Goal: Task Accomplishment & Management: Use online tool/utility

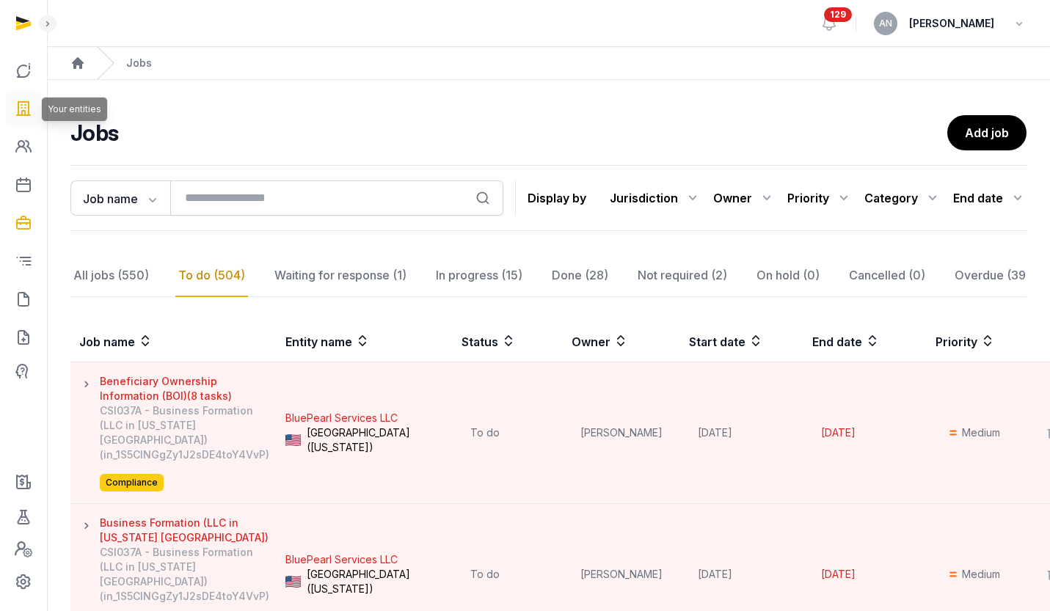
click at [29, 116] on icon at bounding box center [24, 108] width 18 height 23
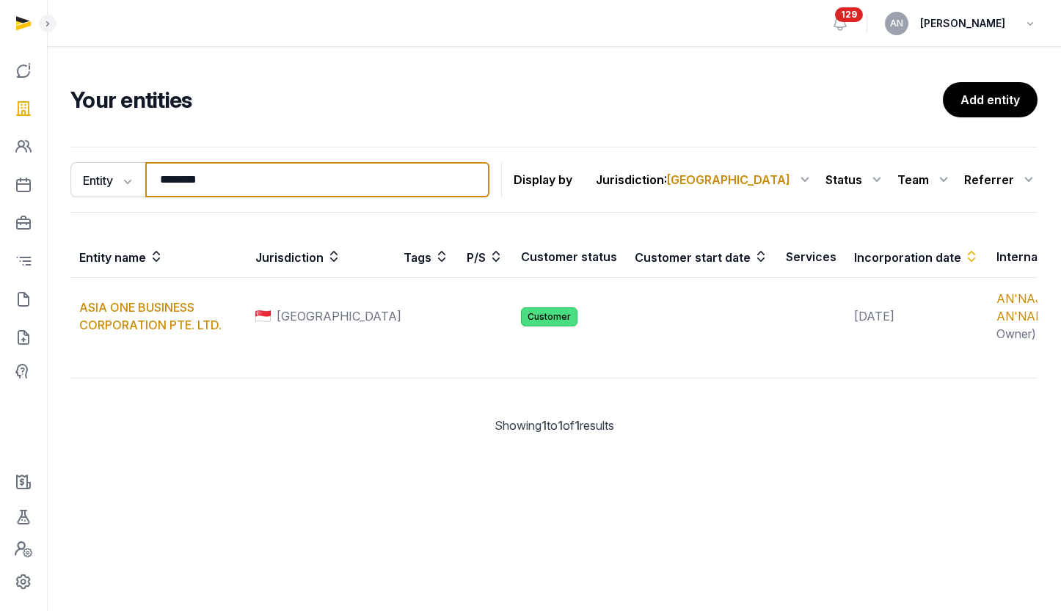
click at [211, 187] on input "********" at bounding box center [317, 179] width 344 height 35
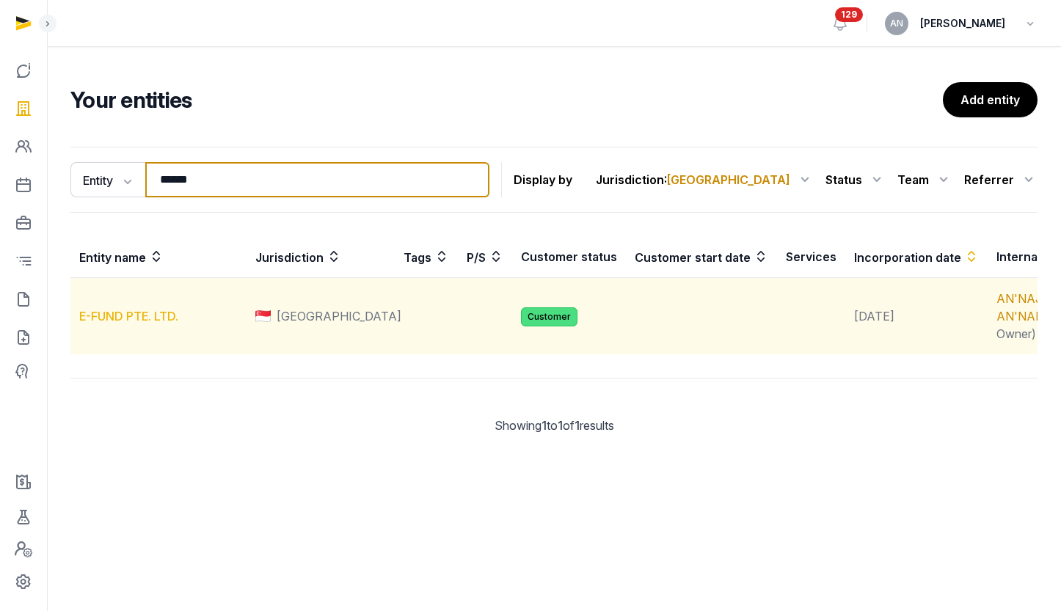
type input "******"
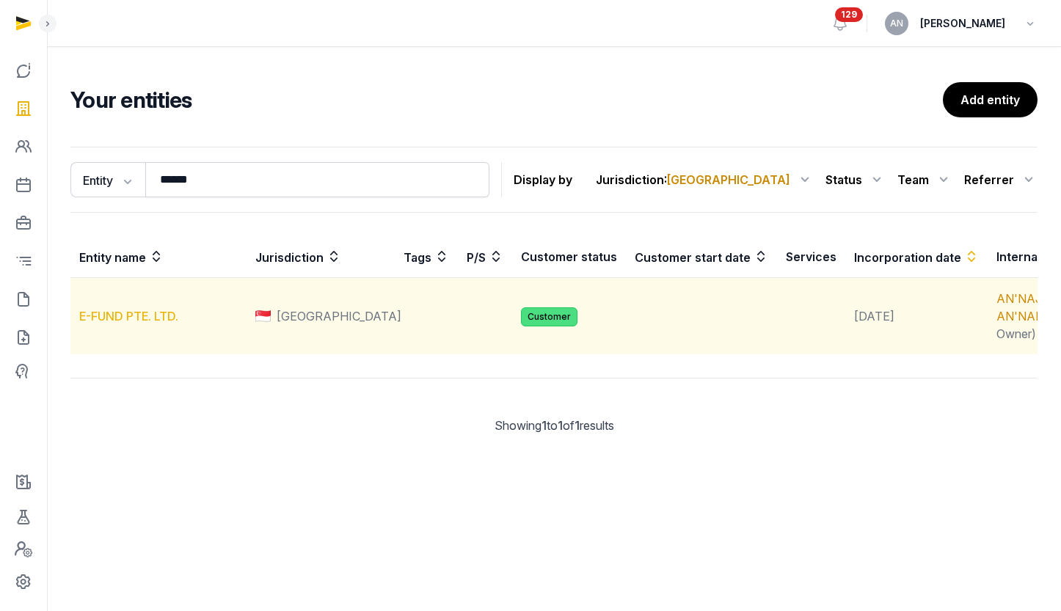
click at [112, 324] on link "E-FUND PTE. LTD." at bounding box center [128, 316] width 99 height 15
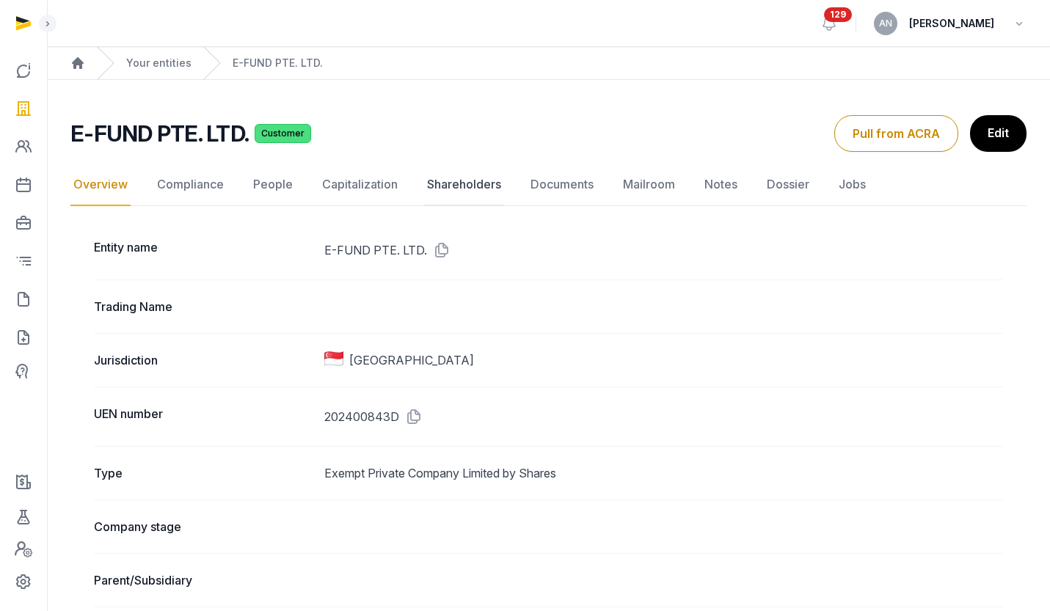
click at [458, 184] on link "Shareholders" at bounding box center [464, 185] width 80 height 43
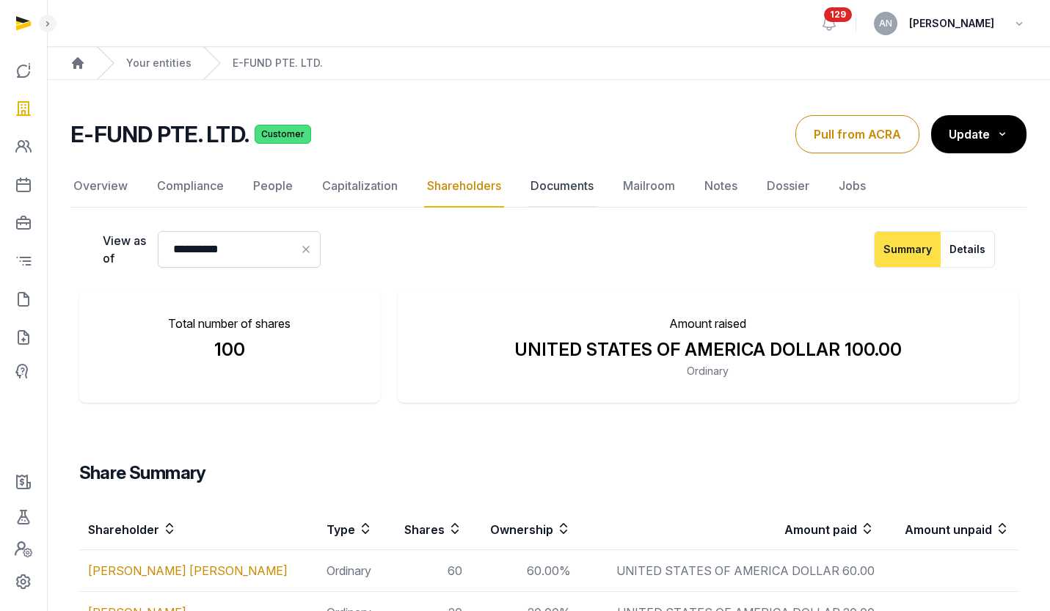
click at [560, 189] on link "Documents" at bounding box center [562, 186] width 69 height 43
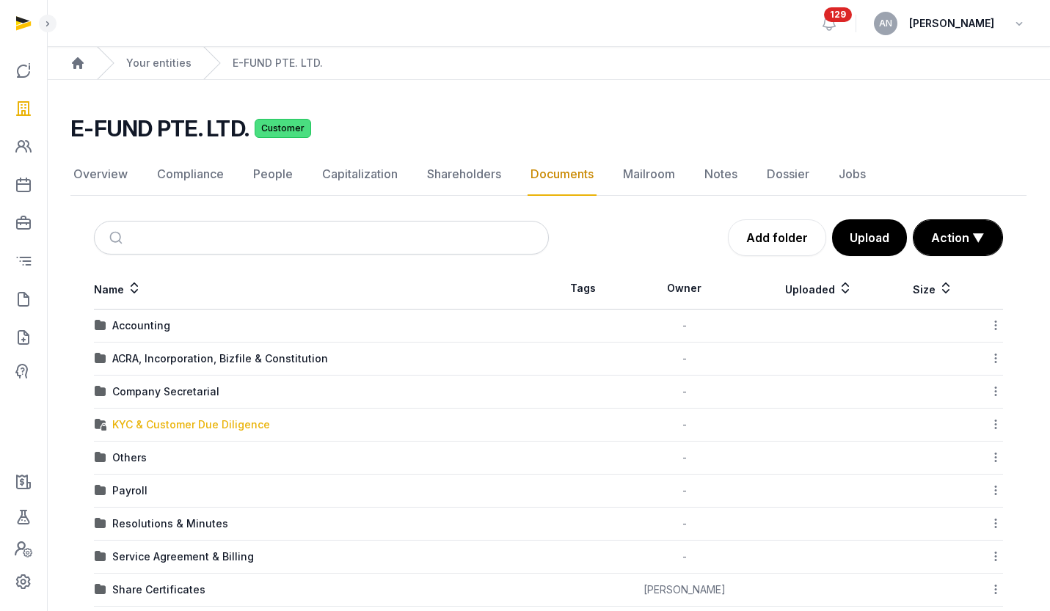
scroll to position [3, 0]
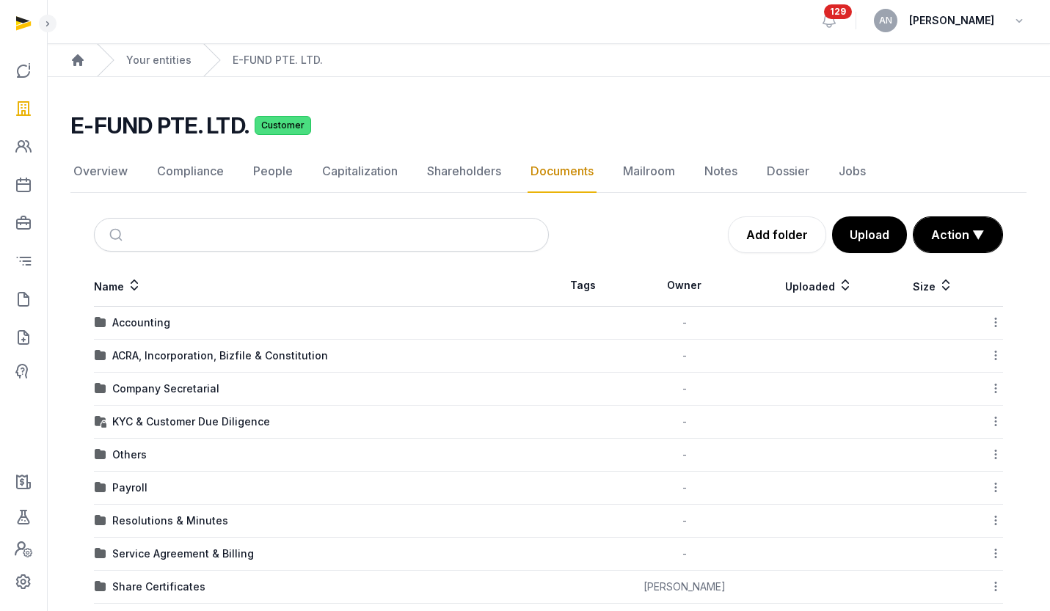
click at [156, 376] on td "Company Secretarial" at bounding box center [321, 389] width 455 height 33
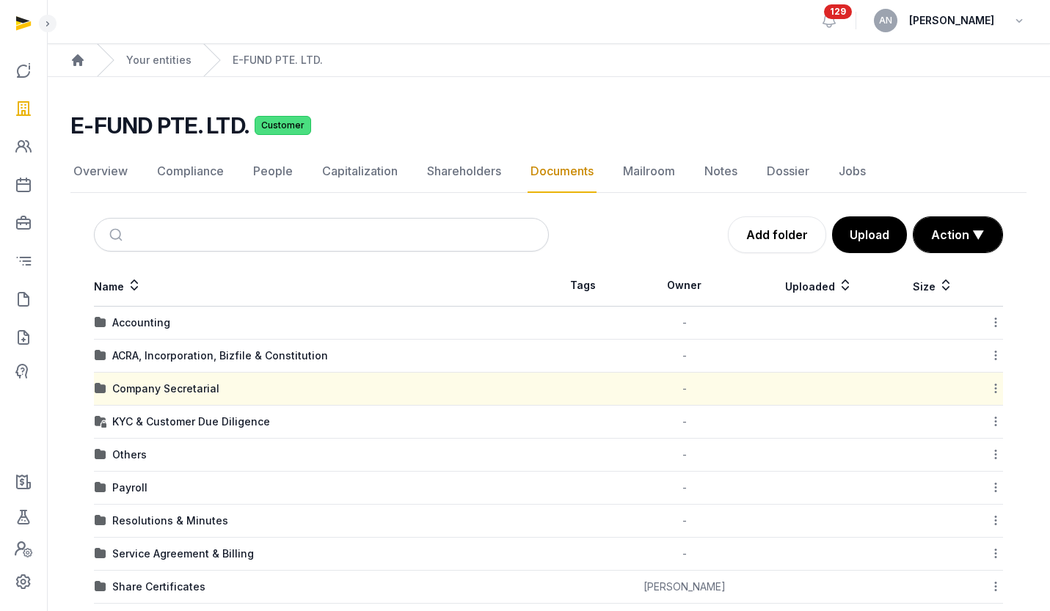
click at [167, 362] on div "ACRA, Incorporation, Bizfile & Constitution" at bounding box center [220, 356] width 216 height 15
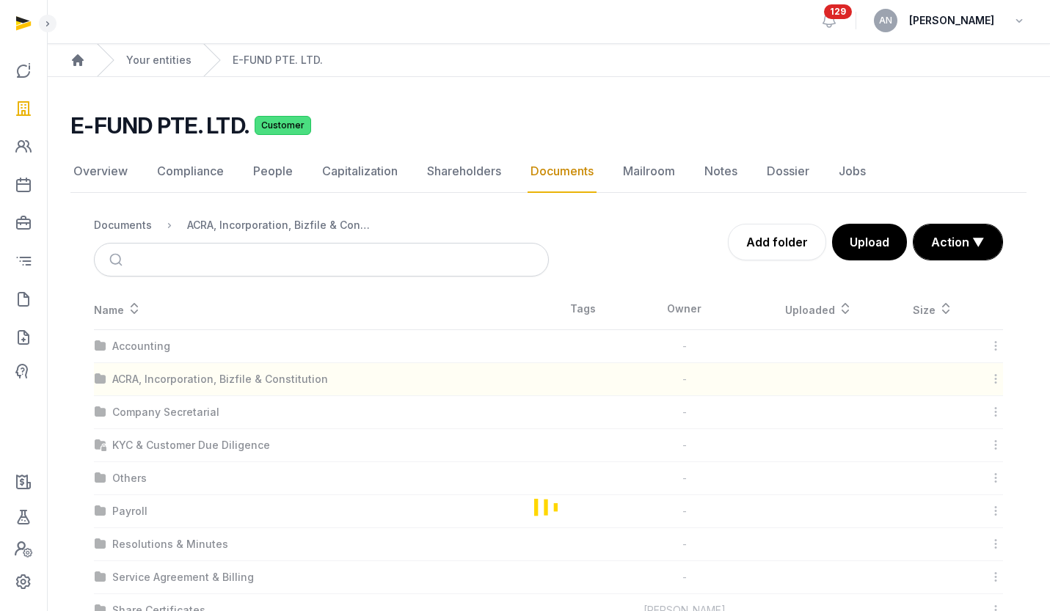
scroll to position [0, 0]
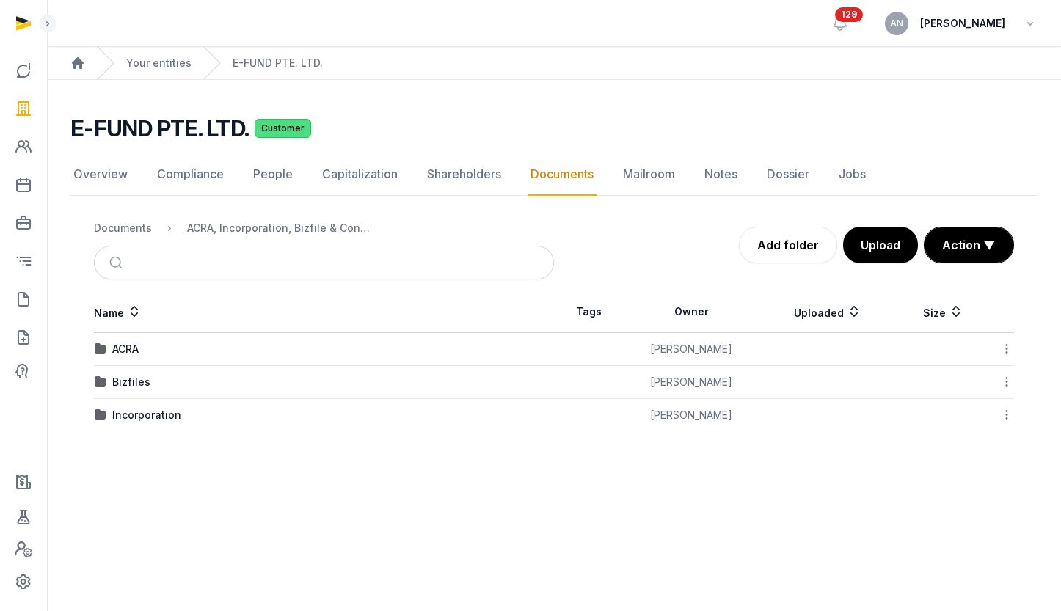
click at [122, 222] on div "Documents" at bounding box center [123, 228] width 58 height 15
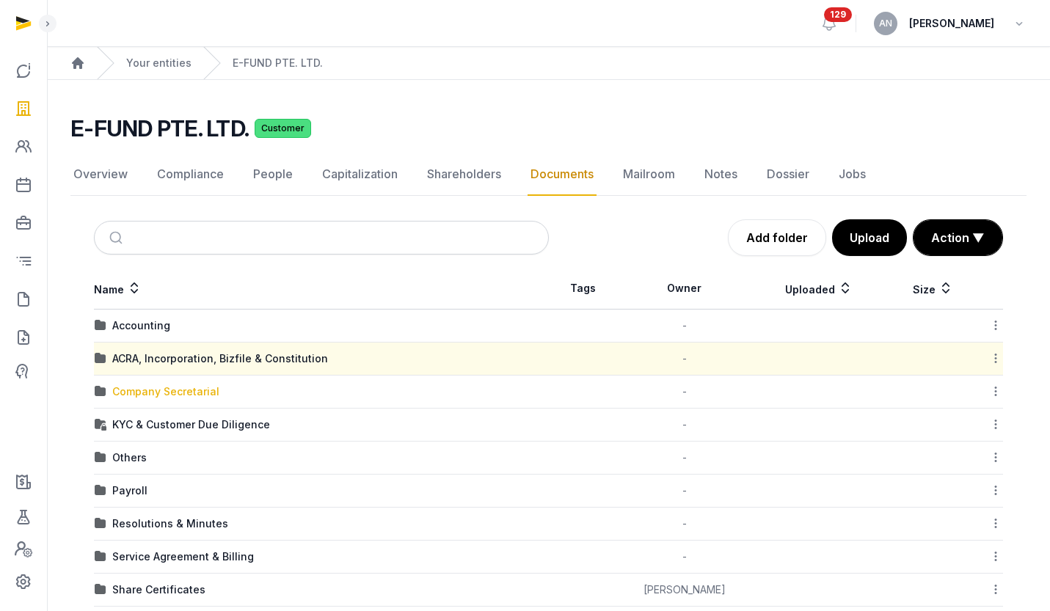
click at [188, 394] on div "Company Secretarial" at bounding box center [165, 391] width 107 height 15
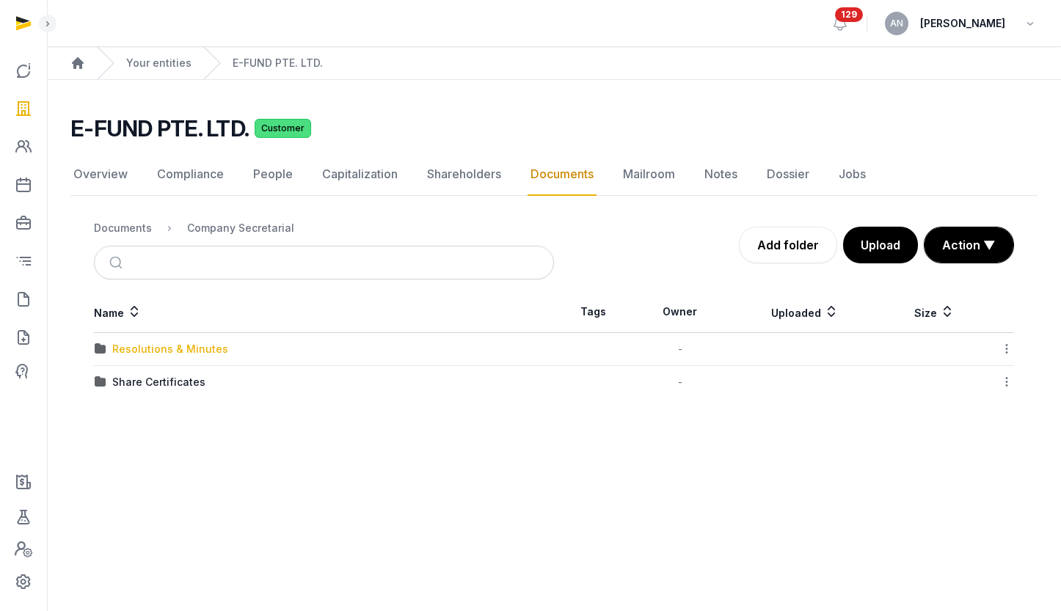
click at [151, 351] on div "Resolutions & Minutes" at bounding box center [170, 349] width 116 height 15
click at [129, 347] on div "2025" at bounding box center [125, 349] width 26 height 15
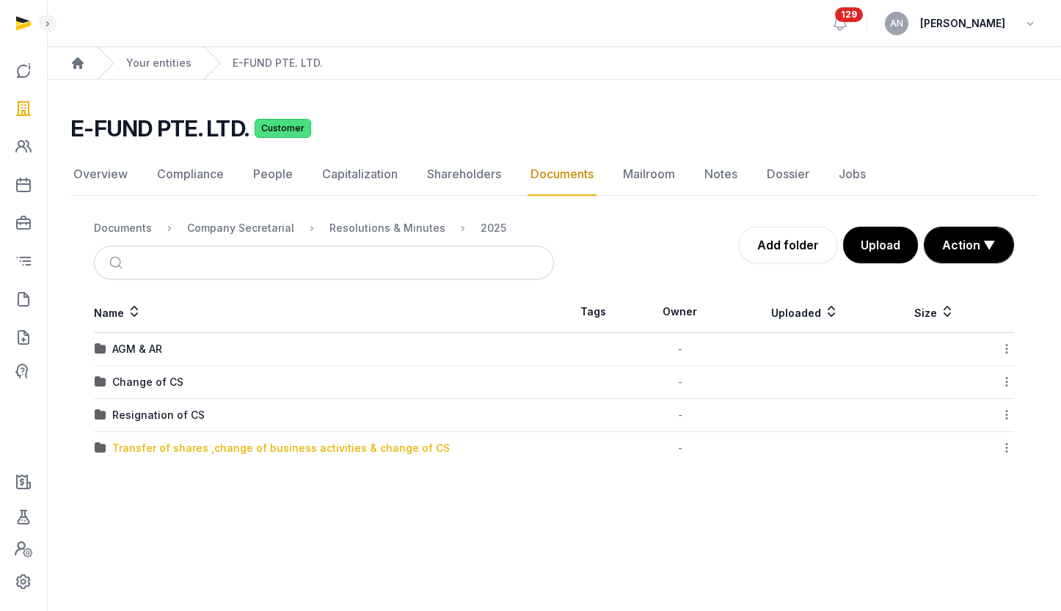
click at [143, 450] on div "Transfer of shares ,change of business activities & change of CS" at bounding box center [281, 448] width 338 height 15
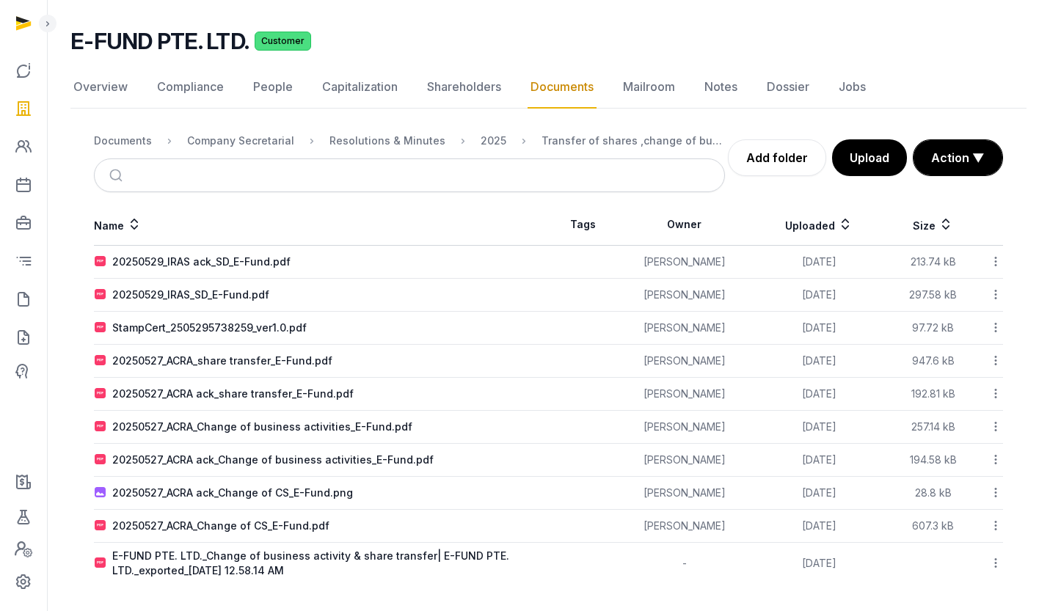
scroll to position [90, 0]
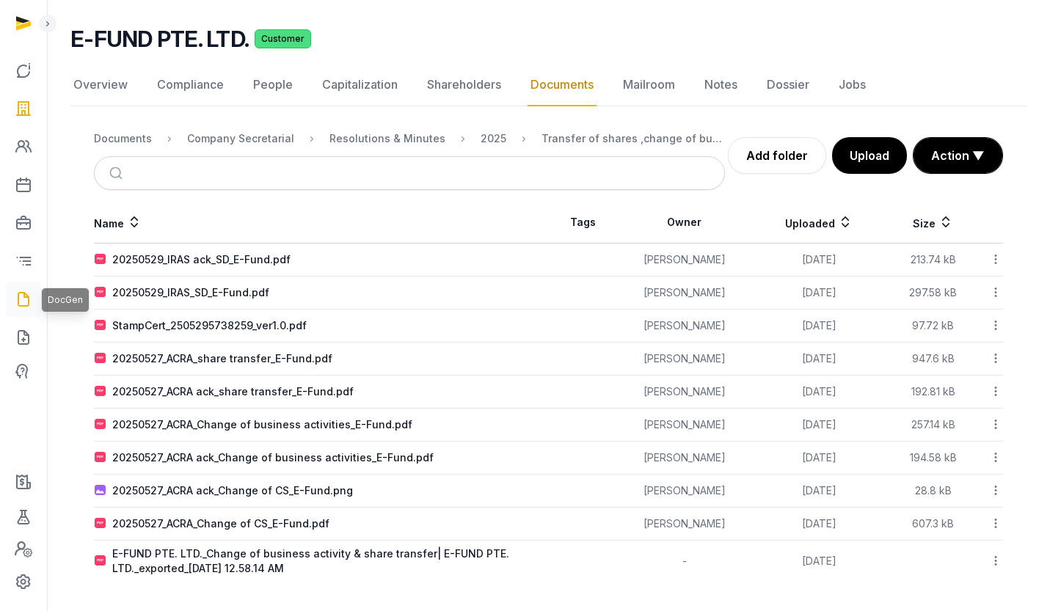
click at [30, 297] on icon at bounding box center [24, 299] width 18 height 23
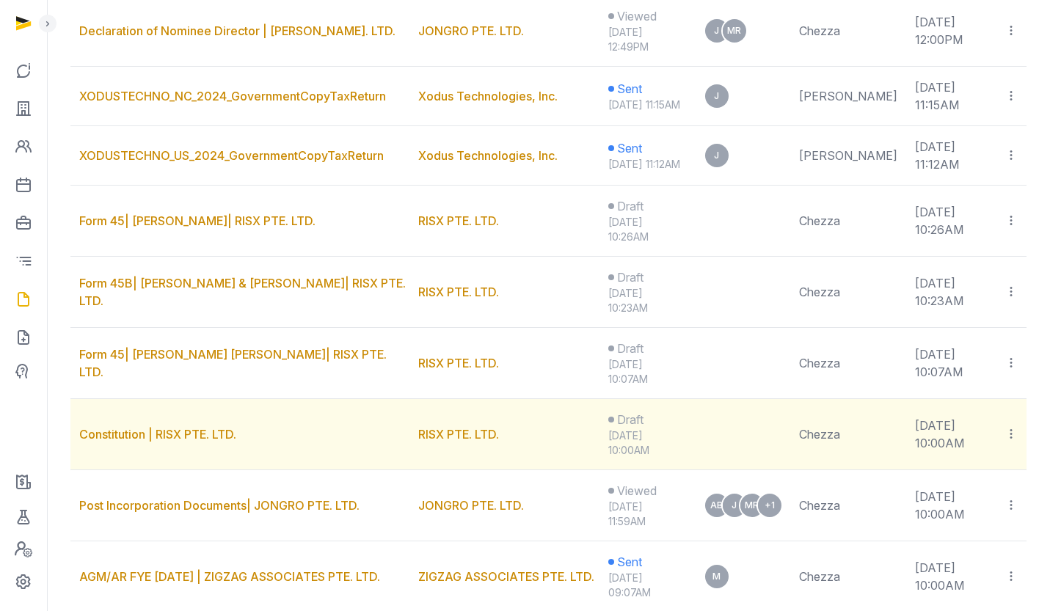
scroll to position [508, 0]
click at [169, 442] on link "Constitution | RISX PTE. LTD." at bounding box center [157, 435] width 157 height 15
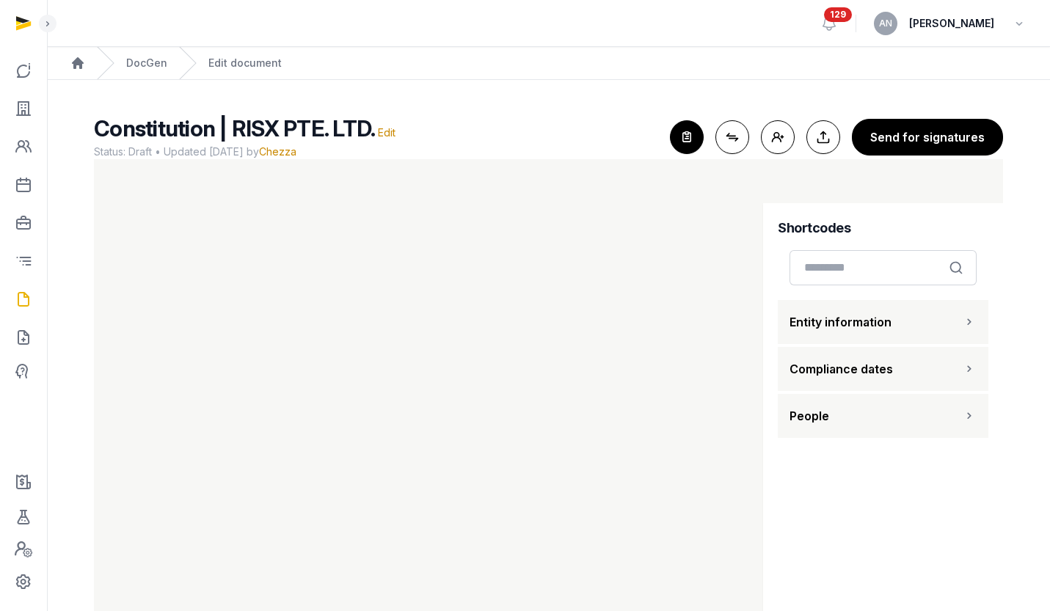
click at [696, 135] on icon "button" at bounding box center [687, 137] width 32 height 32
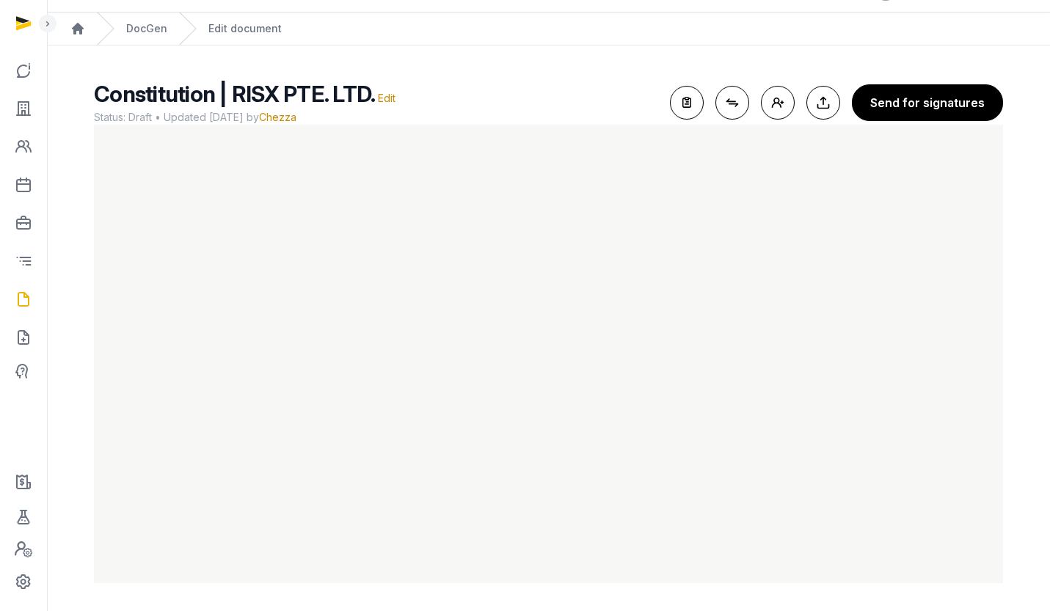
scroll to position [36, 0]
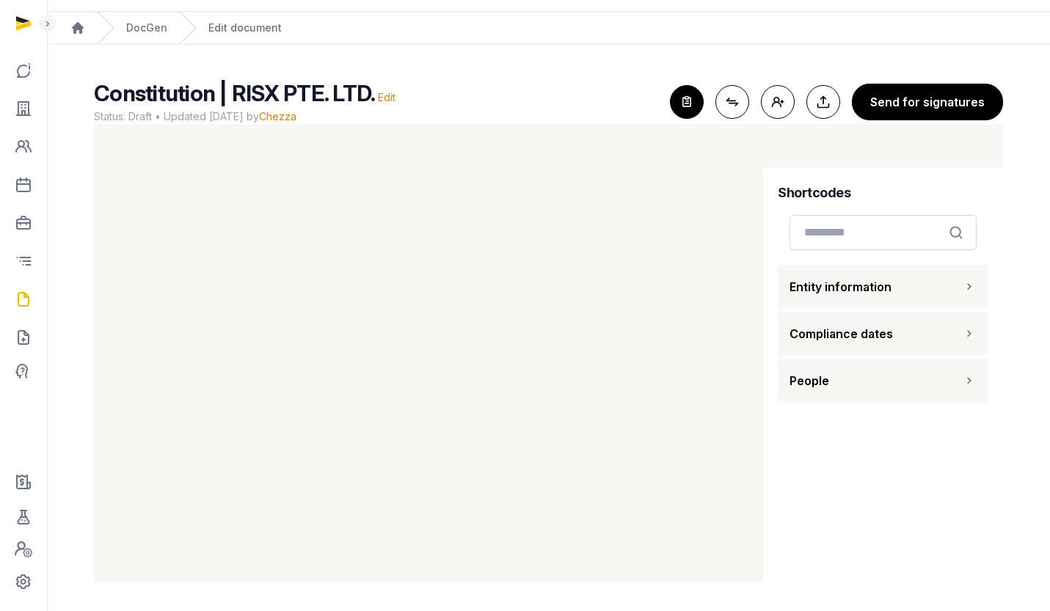
scroll to position [36, 0]
click at [687, 99] on icon "button" at bounding box center [687, 101] width 32 height 32
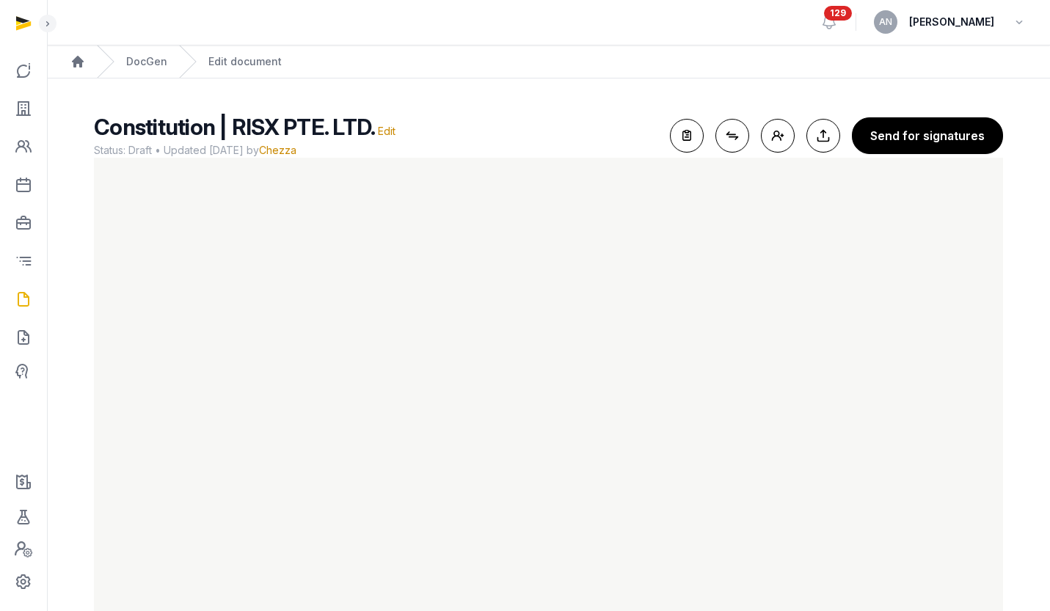
scroll to position [0, 0]
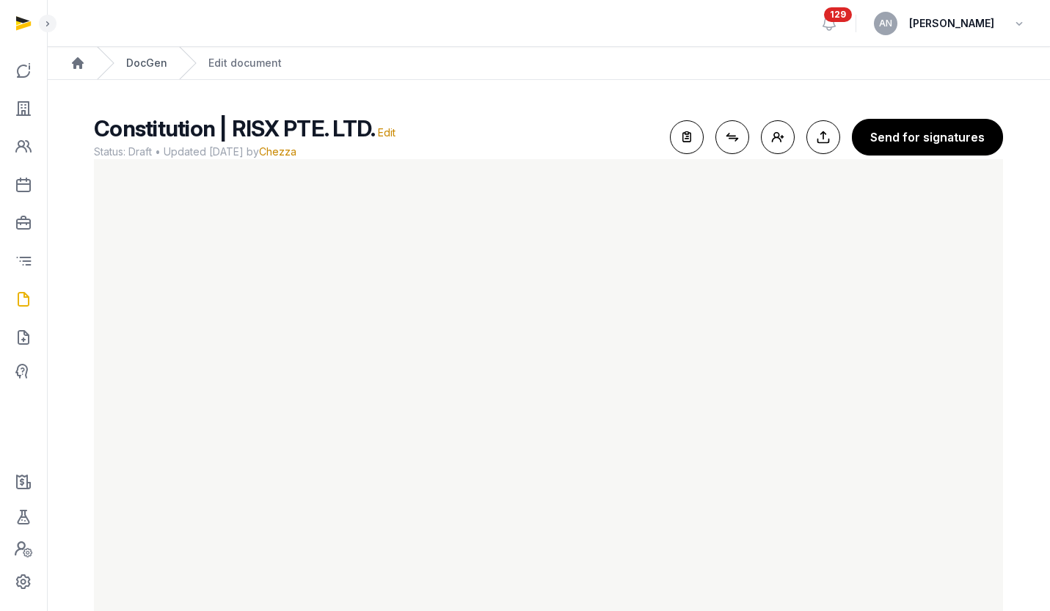
click at [154, 62] on link "DocGen" at bounding box center [146, 63] width 41 height 15
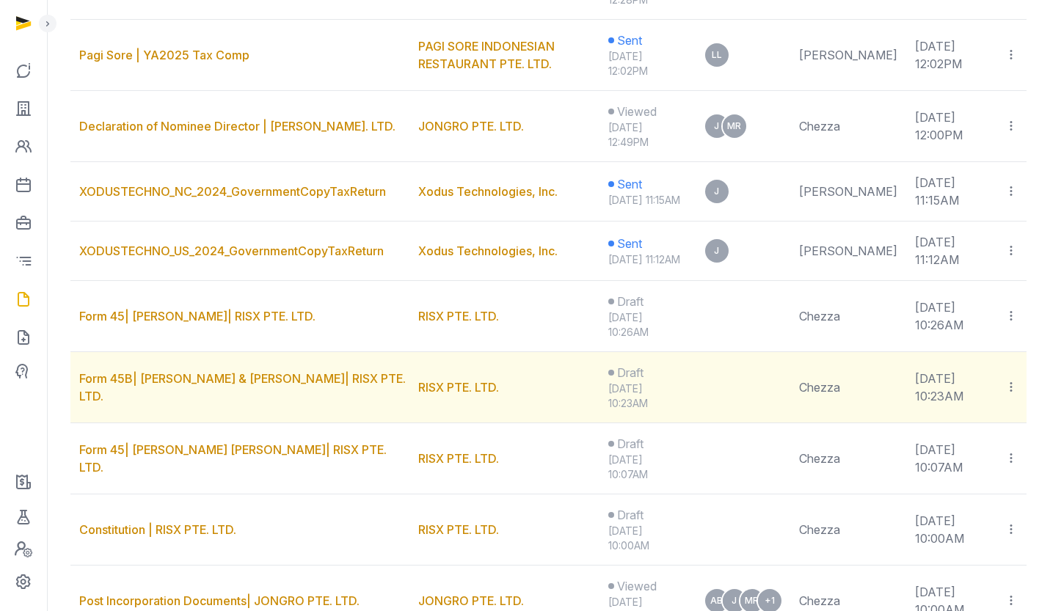
scroll to position [420, 0]
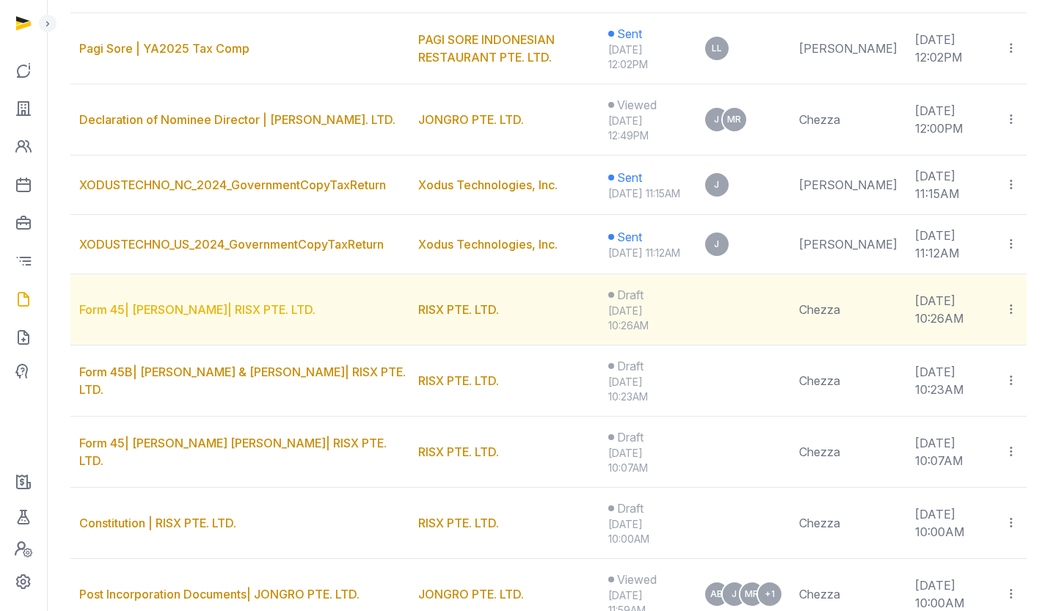
click at [236, 317] on link "Form 45| [PERSON_NAME]| RISX PTE. LTD." at bounding box center [197, 309] width 236 height 15
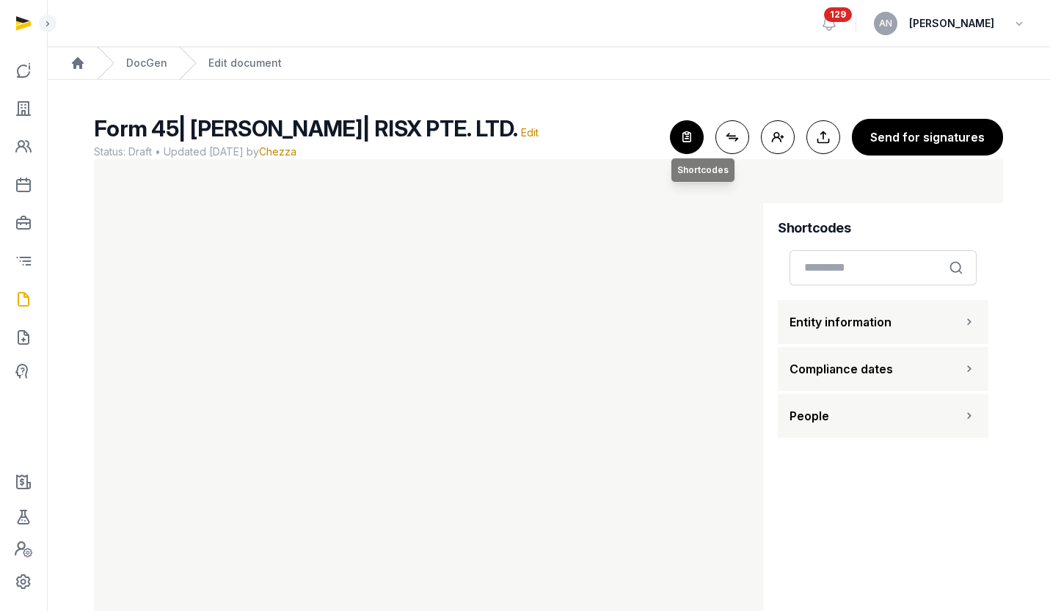
click at [688, 136] on icon "button" at bounding box center [687, 137] width 32 height 32
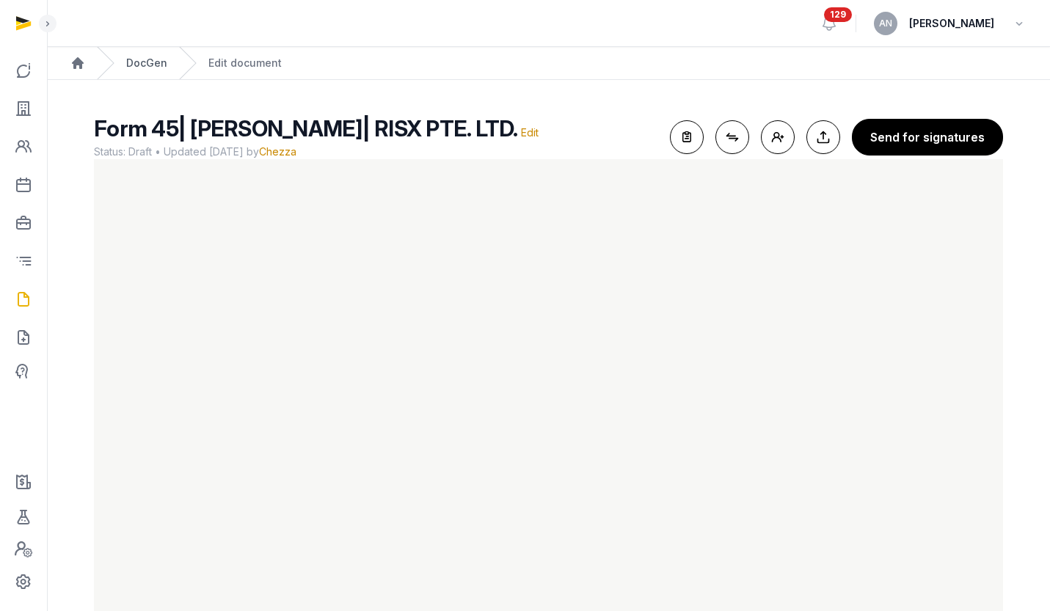
click at [135, 63] on link "DocGen" at bounding box center [146, 63] width 41 height 15
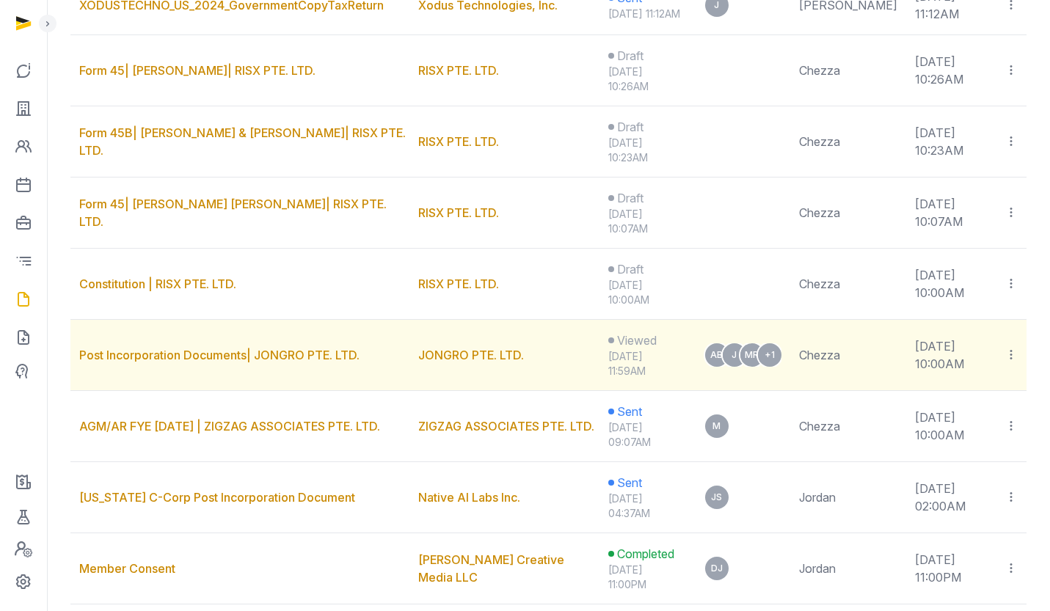
scroll to position [657, 0]
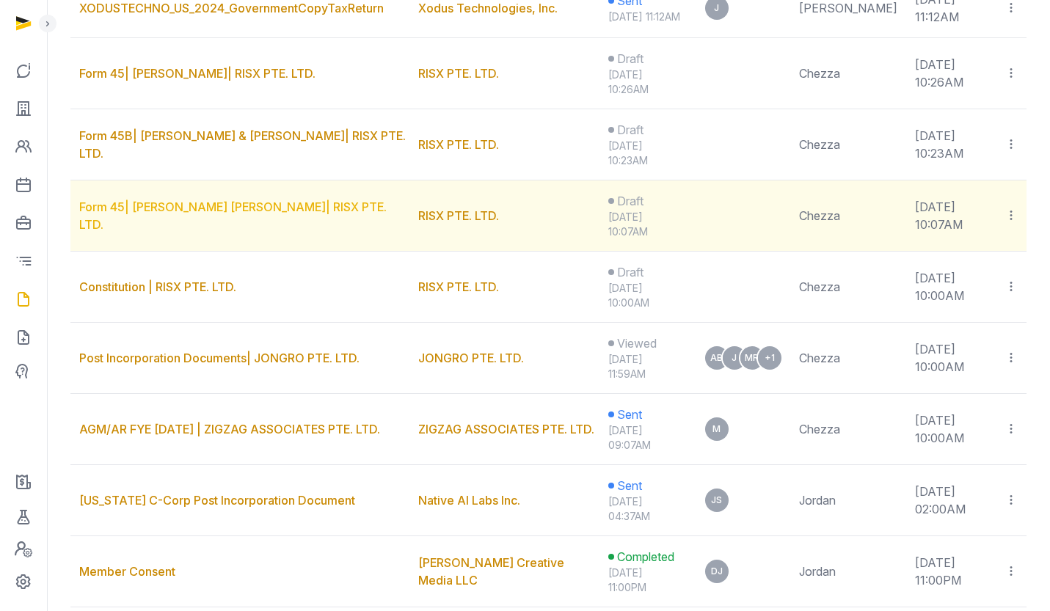
click at [196, 232] on link "Form 45| [PERSON_NAME] [PERSON_NAME]| RISX PTE. LTD." at bounding box center [232, 216] width 307 height 32
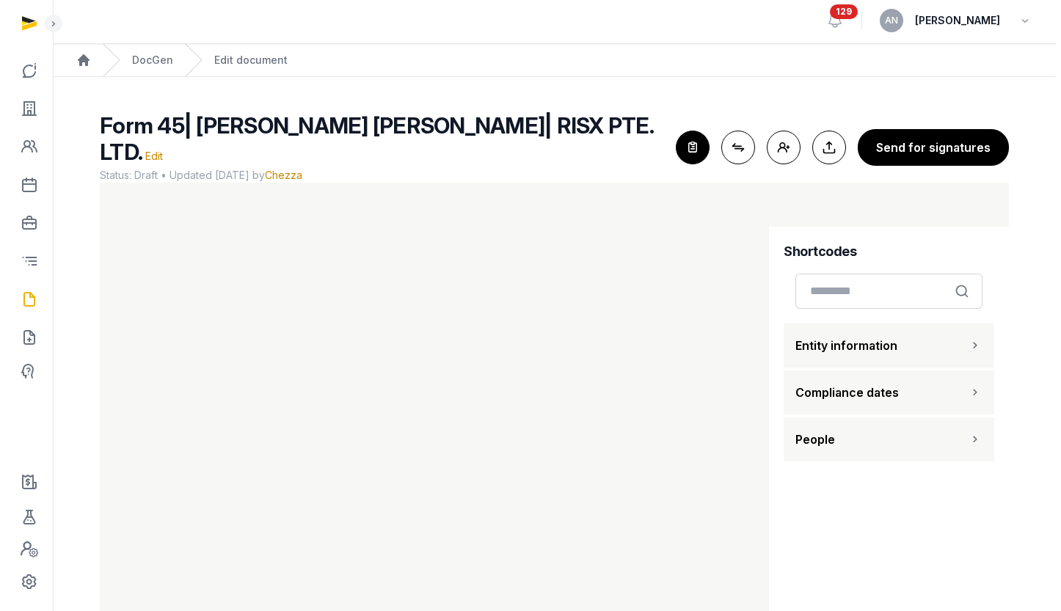
scroll to position [35, 0]
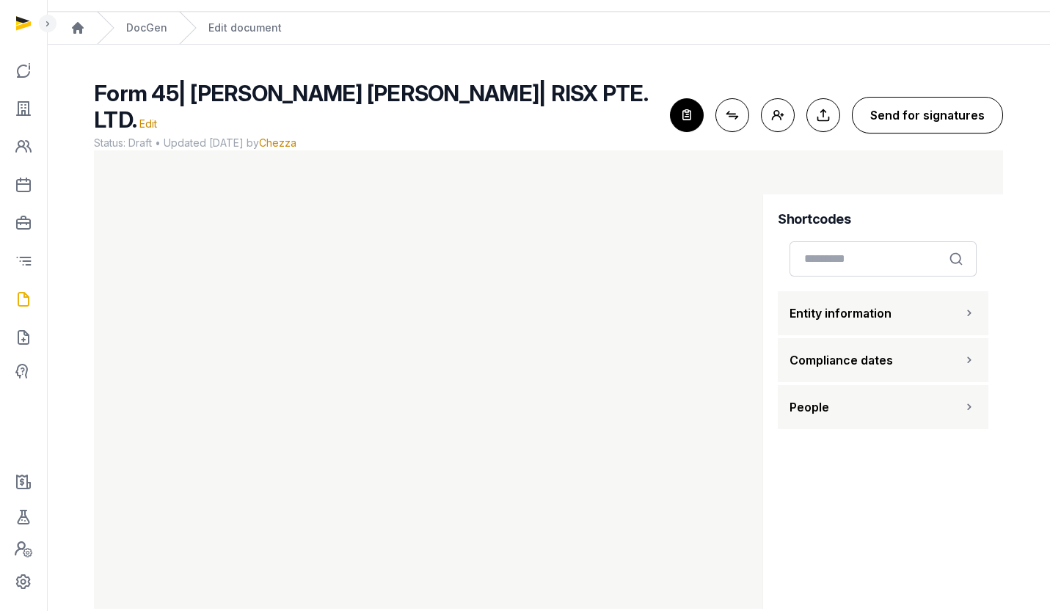
click at [885, 114] on button "Send for signatures" at bounding box center [927, 115] width 151 height 37
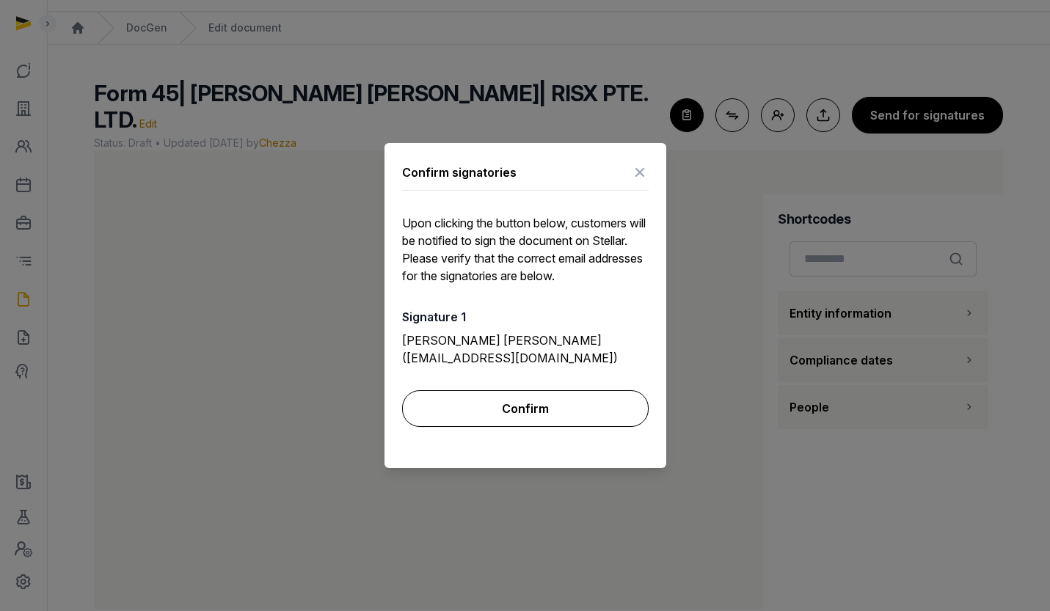
click at [582, 411] on button "Confirm" at bounding box center [525, 408] width 247 height 37
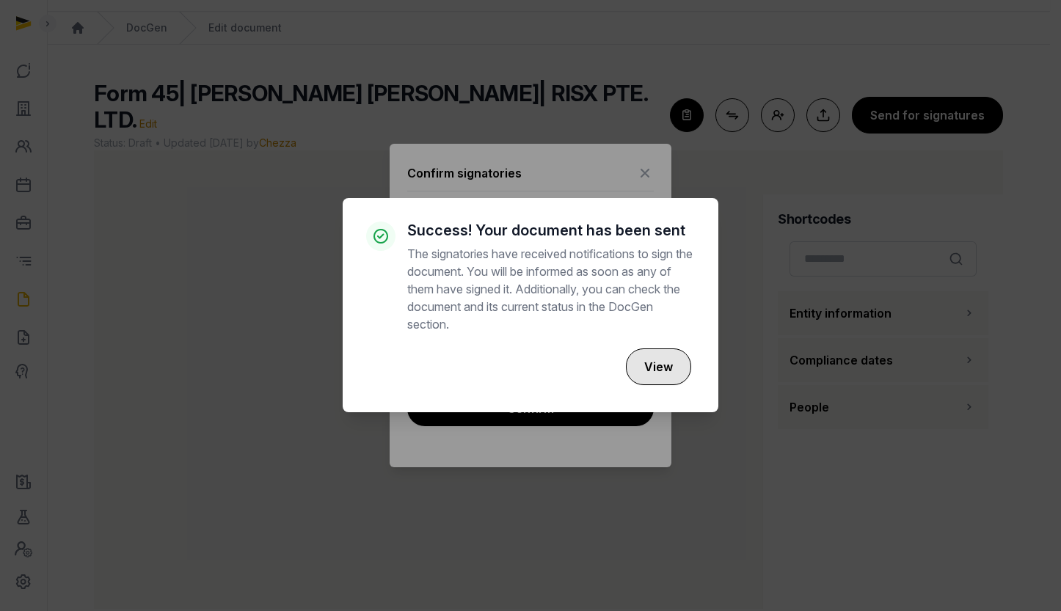
click at [679, 368] on button "View" at bounding box center [658, 367] width 65 height 37
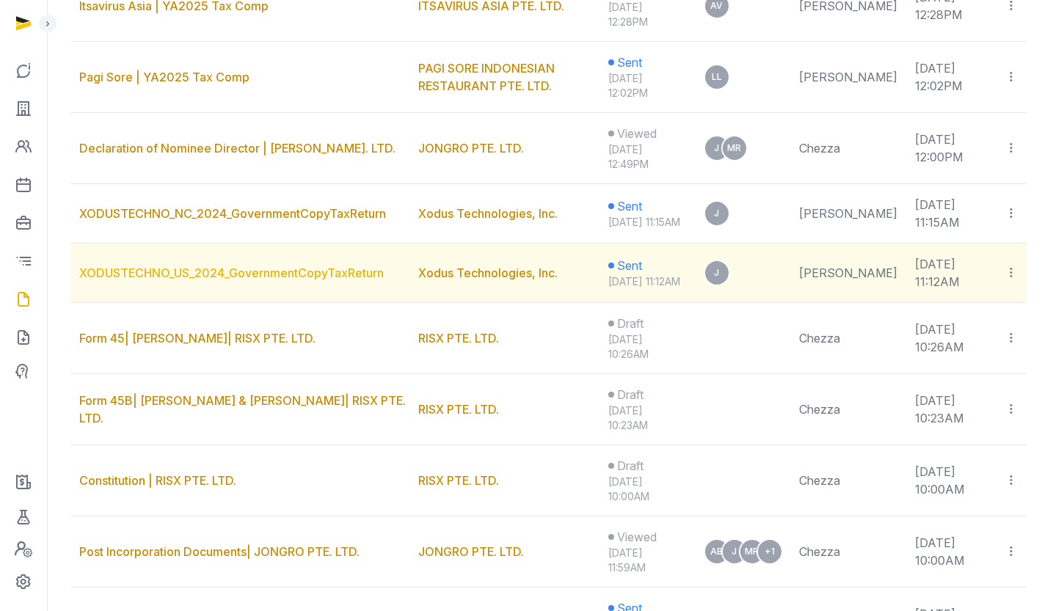
scroll to position [641, 0]
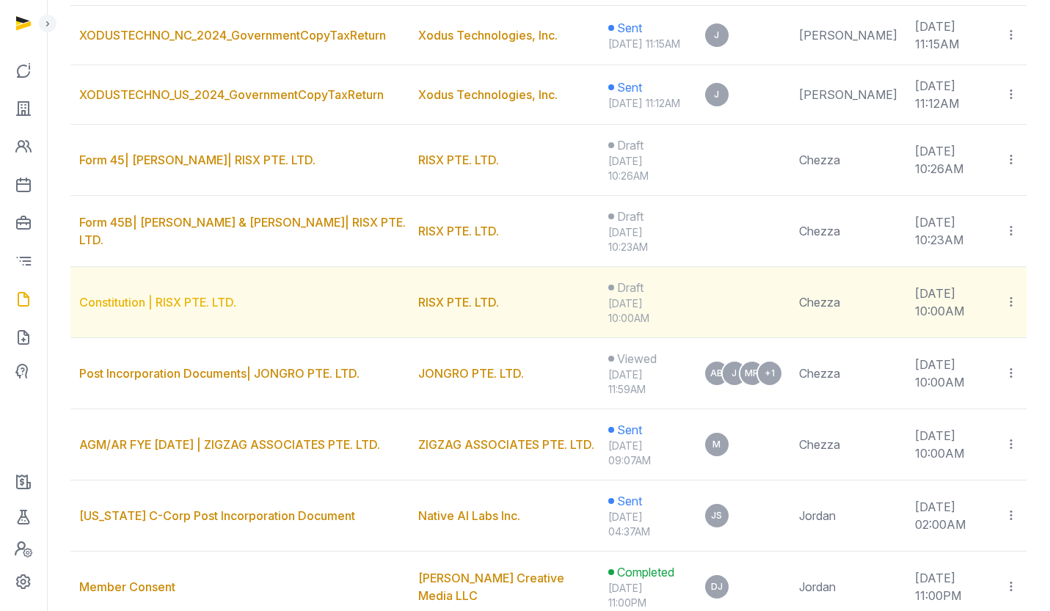
click at [169, 310] on link "Constitution | RISX PTE. LTD." at bounding box center [157, 302] width 157 height 15
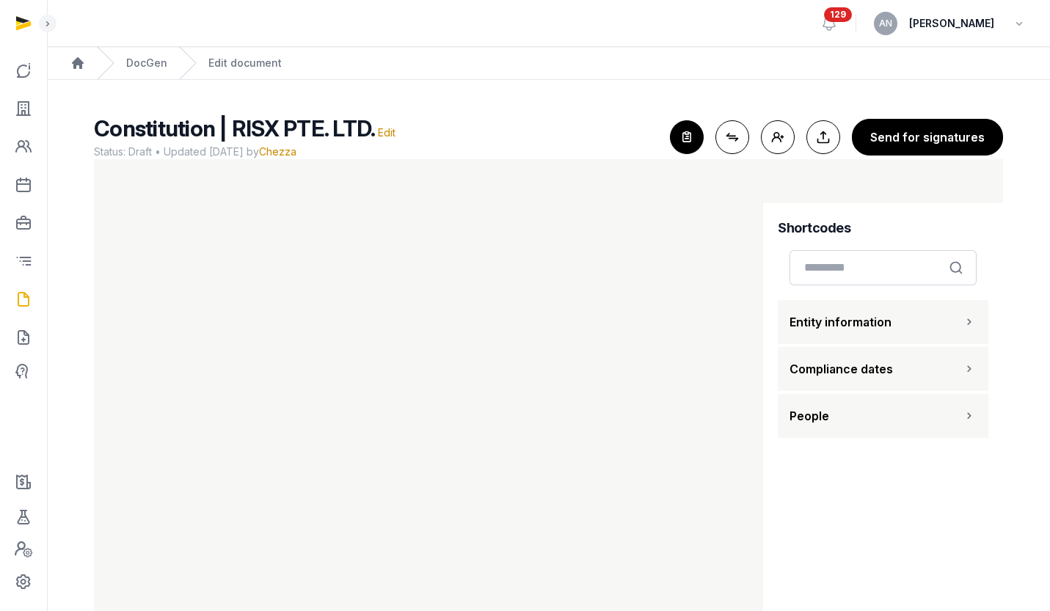
scroll to position [36, 0]
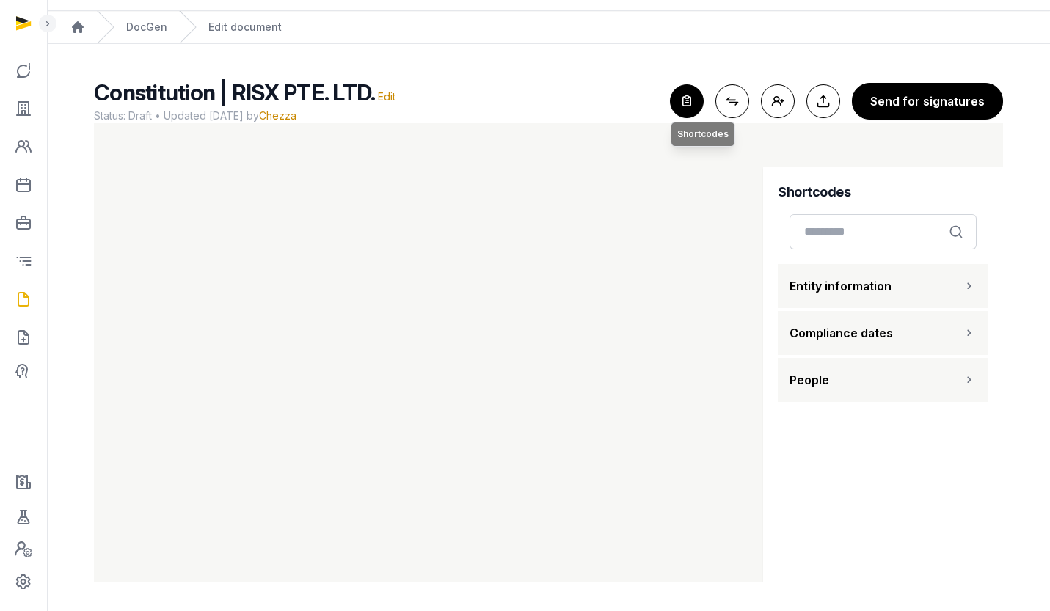
click at [691, 102] on icon "button" at bounding box center [687, 101] width 32 height 32
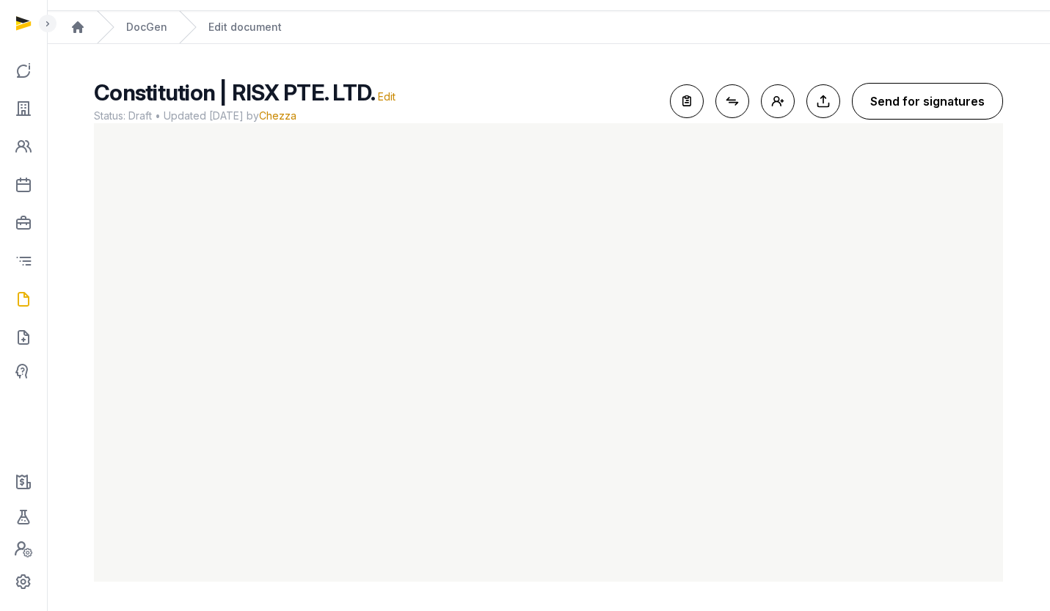
click at [916, 103] on button "Send for signatures" at bounding box center [927, 101] width 151 height 37
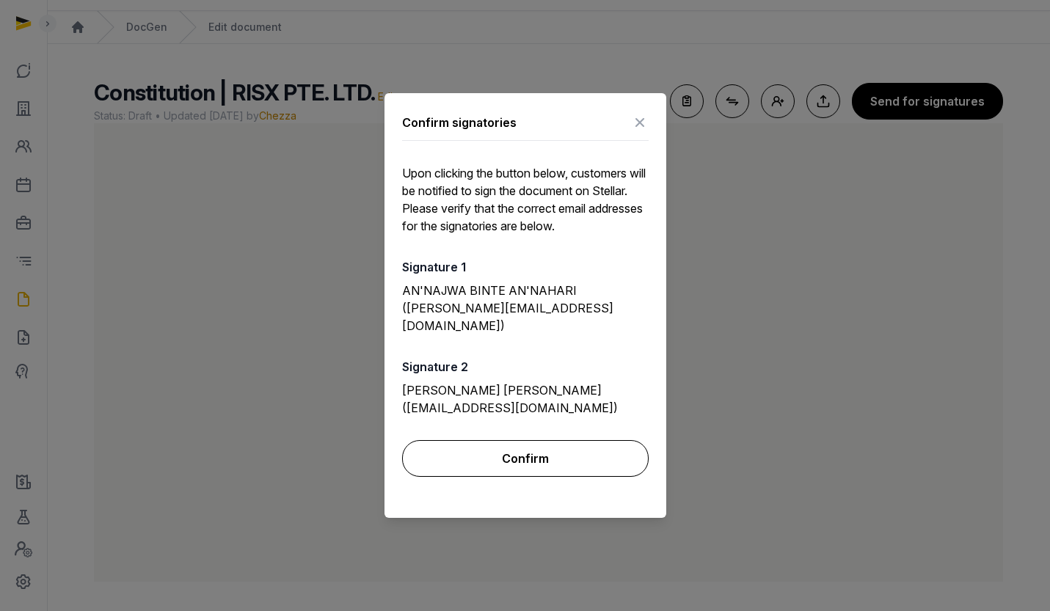
click at [577, 440] on button "Confirm" at bounding box center [525, 458] width 247 height 37
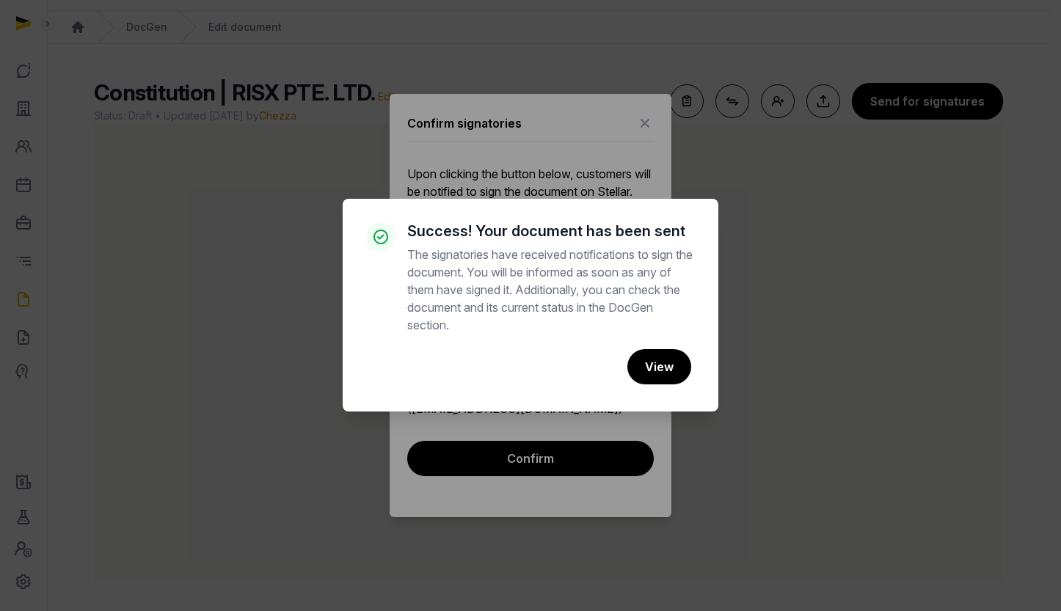
click at [644, 135] on div "× Success! Your document has been sent The signatories have received notificati…" at bounding box center [530, 305] width 1061 height 611
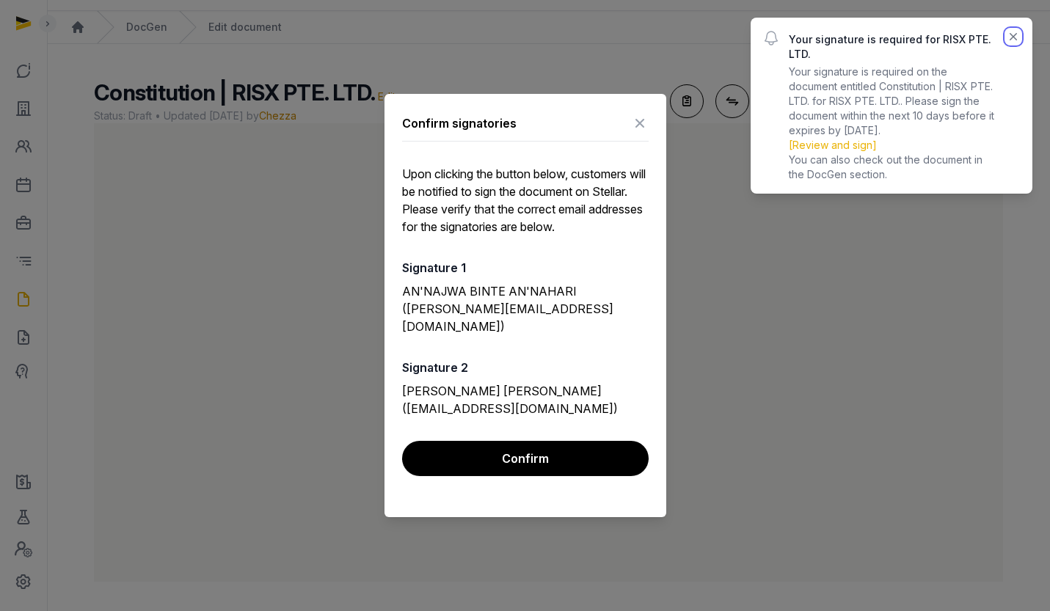
click at [1015, 35] on icon "button" at bounding box center [1013, 36] width 15 height 15
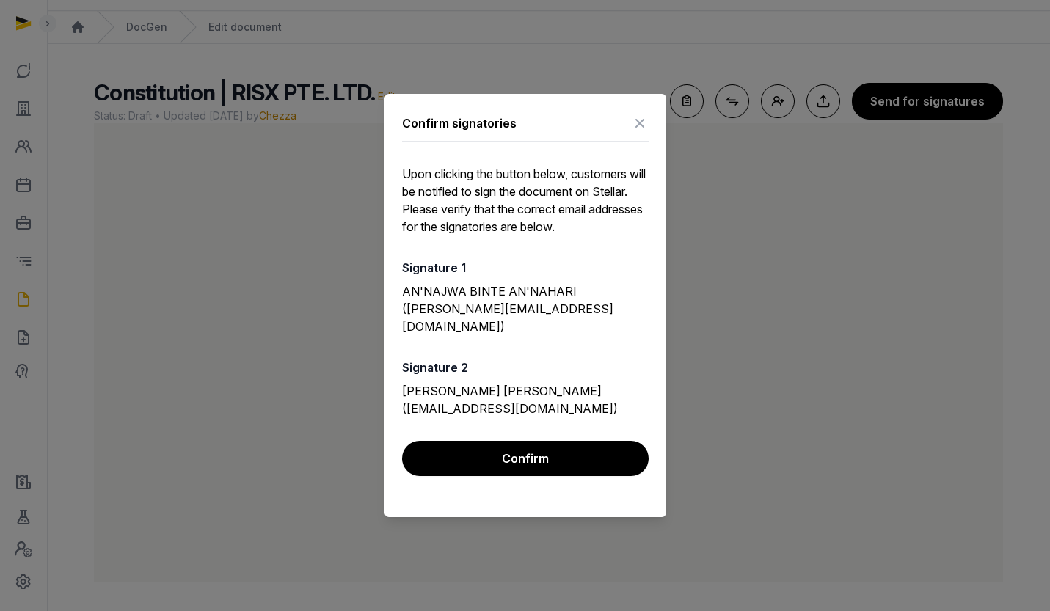
click at [646, 135] on icon at bounding box center [640, 123] width 18 height 23
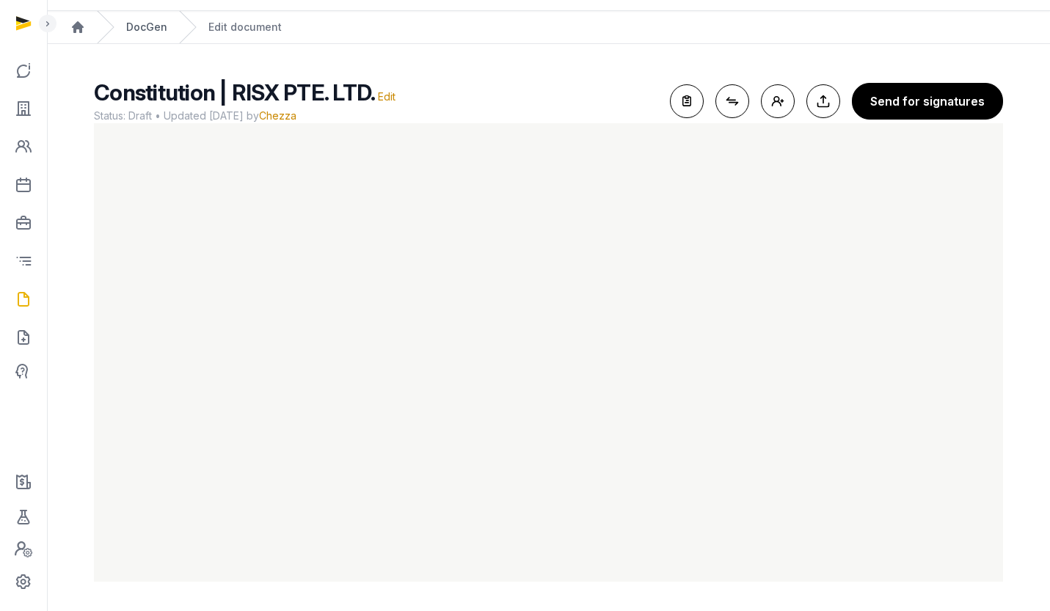
click at [136, 29] on link "DocGen" at bounding box center [146, 27] width 41 height 15
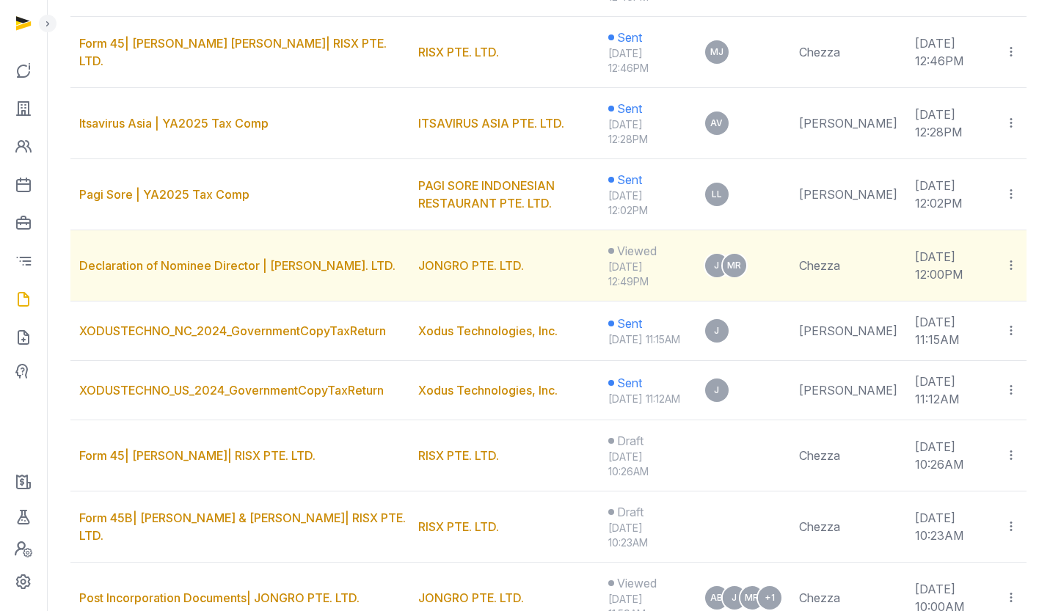
scroll to position [442, 0]
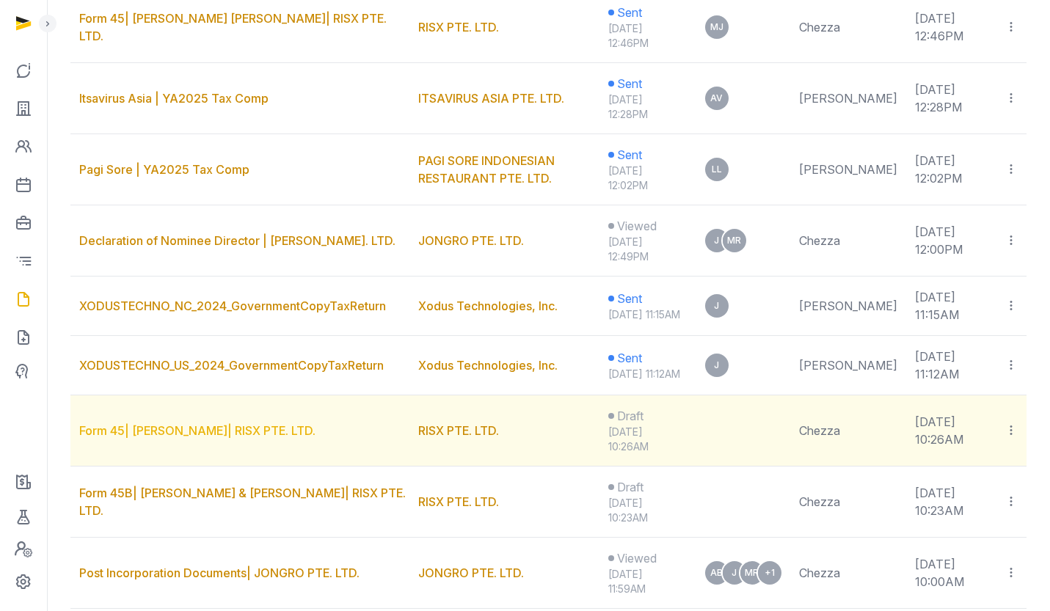
click at [205, 438] on link "Form 45| [PERSON_NAME]| RISX PTE. LTD." at bounding box center [197, 430] width 236 height 15
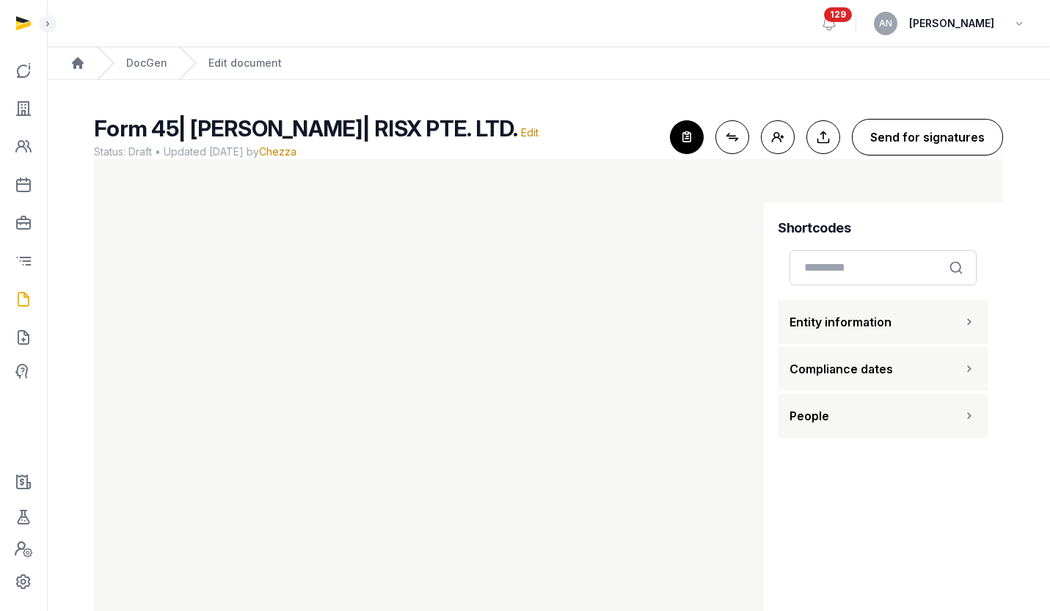
click at [952, 135] on button "Send for signatures" at bounding box center [927, 137] width 151 height 37
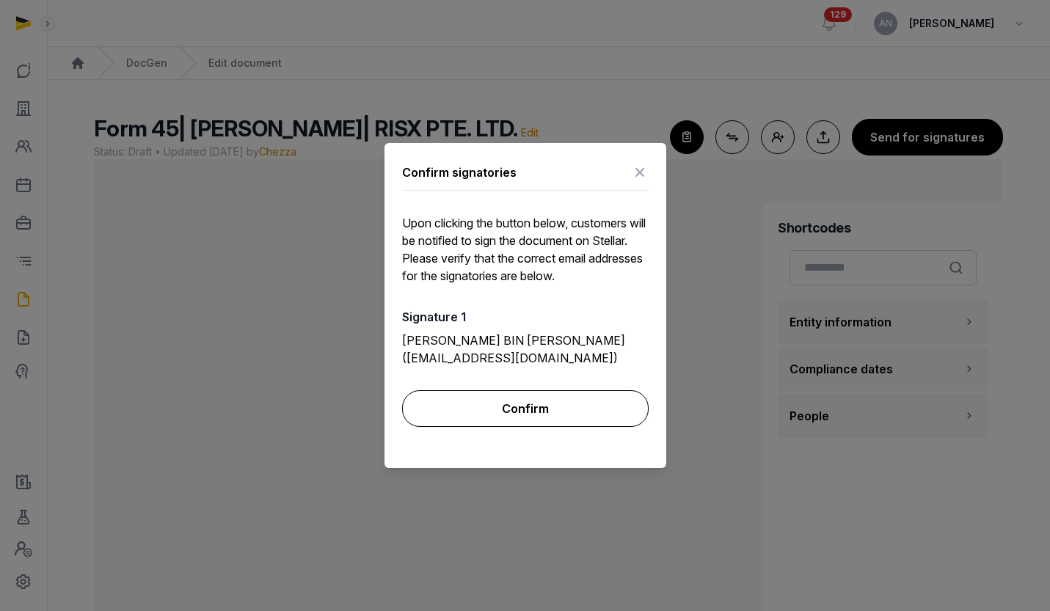
click at [504, 404] on button "Confirm" at bounding box center [525, 408] width 247 height 37
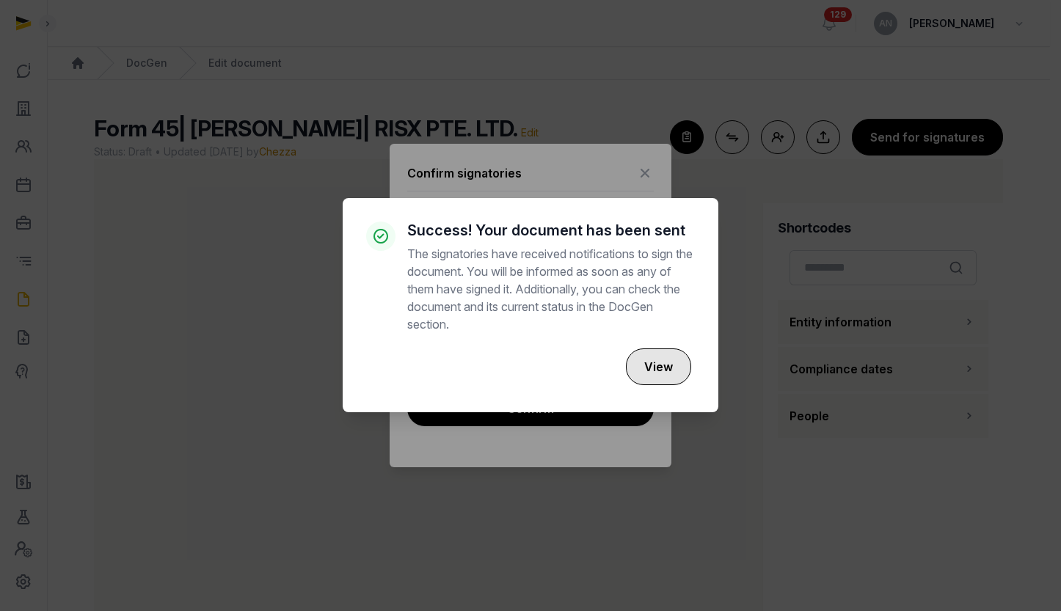
click at [677, 368] on button "View" at bounding box center [658, 367] width 65 height 37
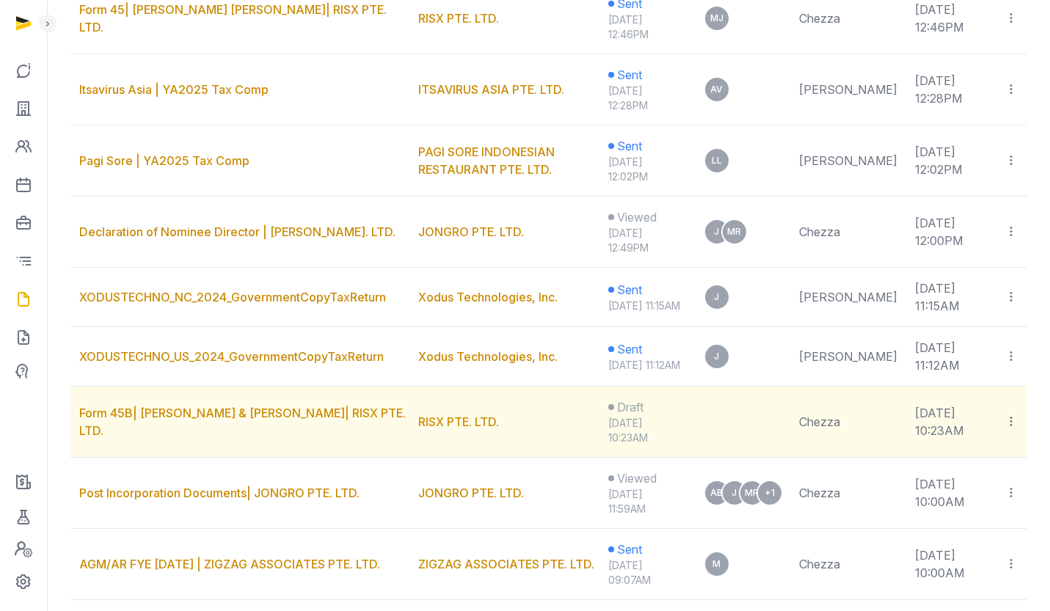
scroll to position [539, 0]
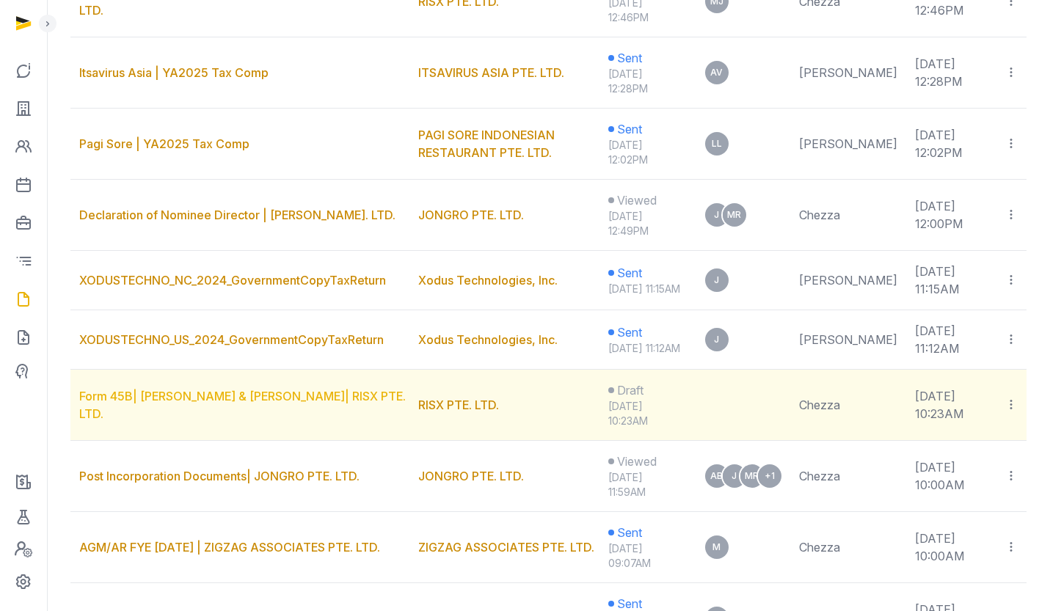
click at [225, 421] on link "Form 45B| [PERSON_NAME] & [PERSON_NAME]| RISX PTE. LTD." at bounding box center [242, 405] width 327 height 32
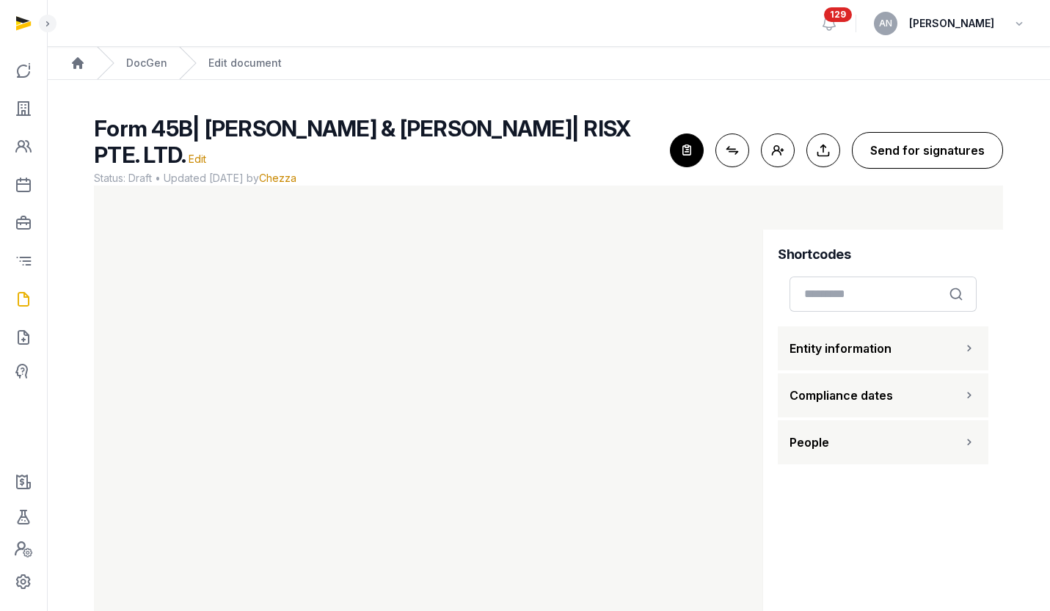
click at [940, 148] on button "Send for signatures" at bounding box center [927, 150] width 151 height 37
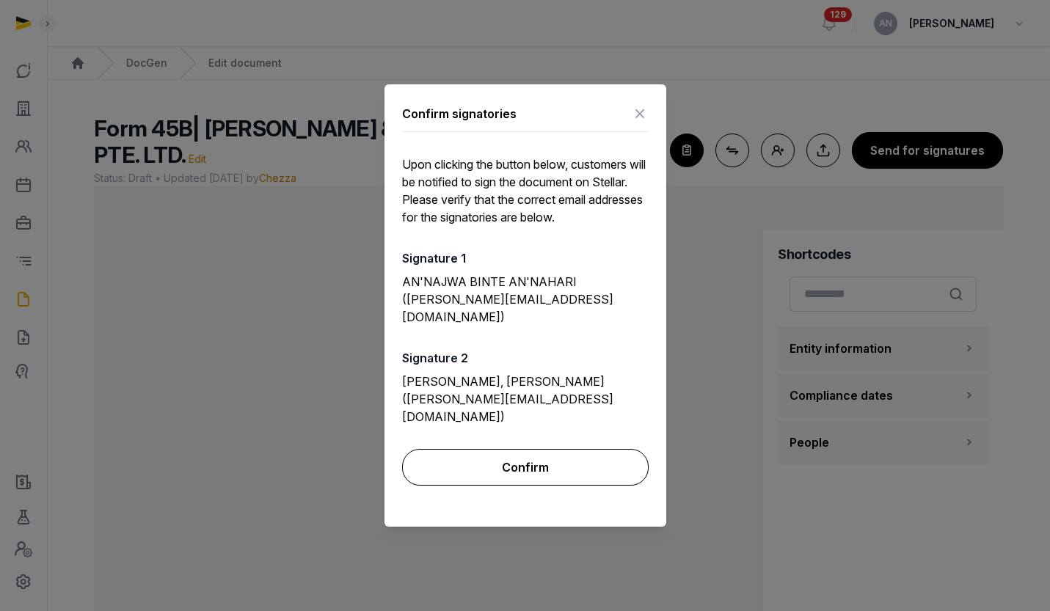
click at [542, 449] on button "Confirm" at bounding box center [525, 467] width 247 height 37
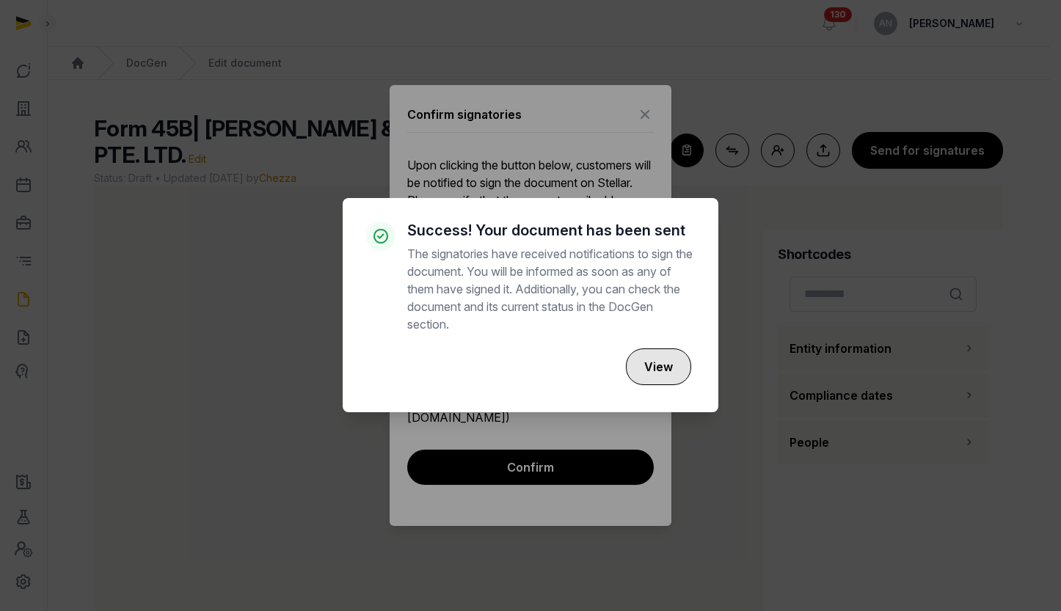
click at [675, 365] on button "View" at bounding box center [658, 367] width 65 height 37
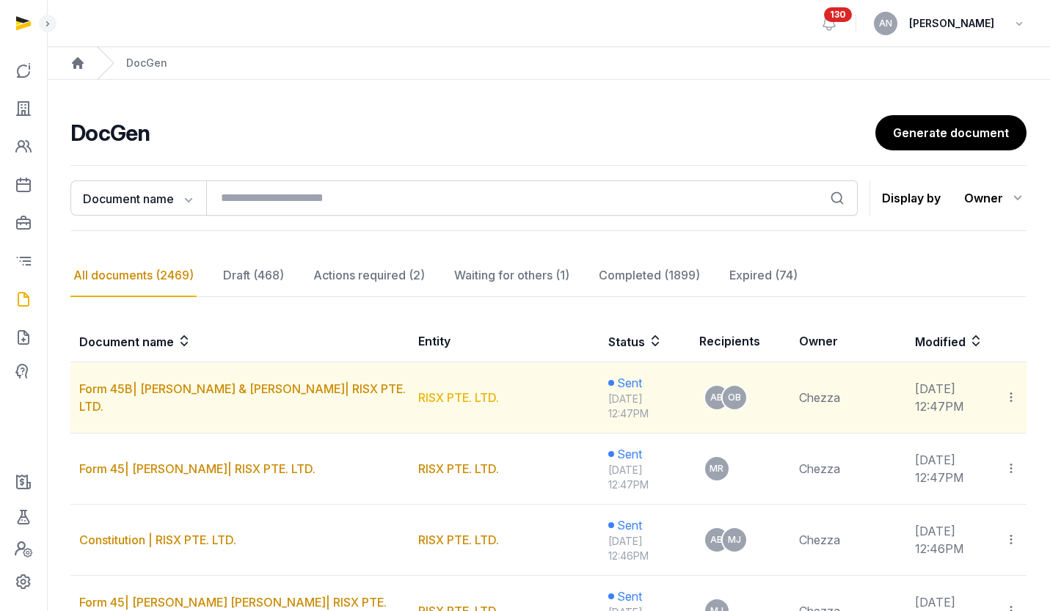
click at [431, 395] on link "RISX PTE. LTD." at bounding box center [458, 397] width 81 height 15
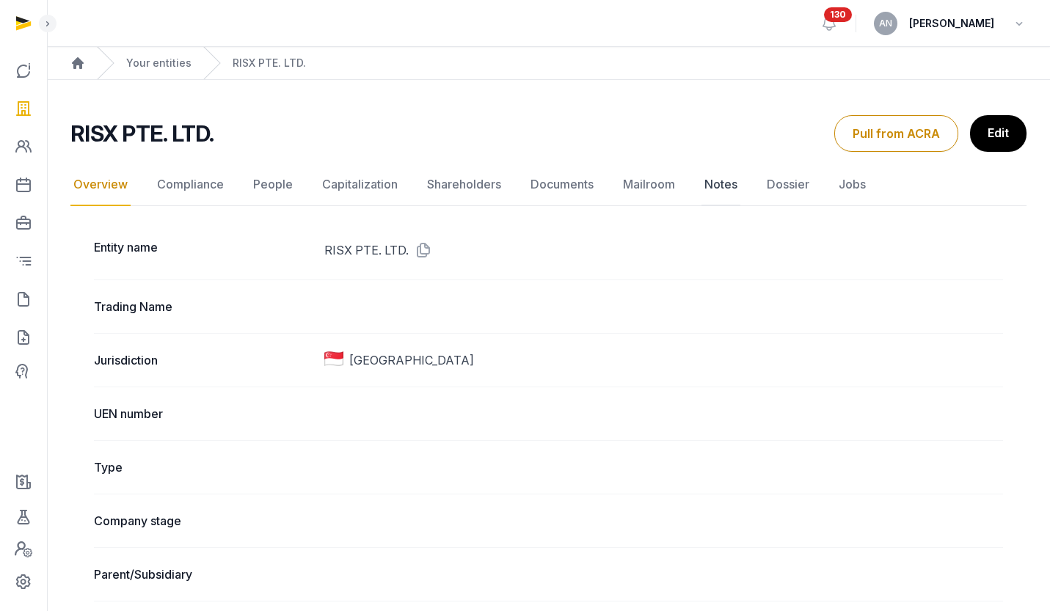
click at [709, 186] on link "Notes" at bounding box center [720, 185] width 39 height 43
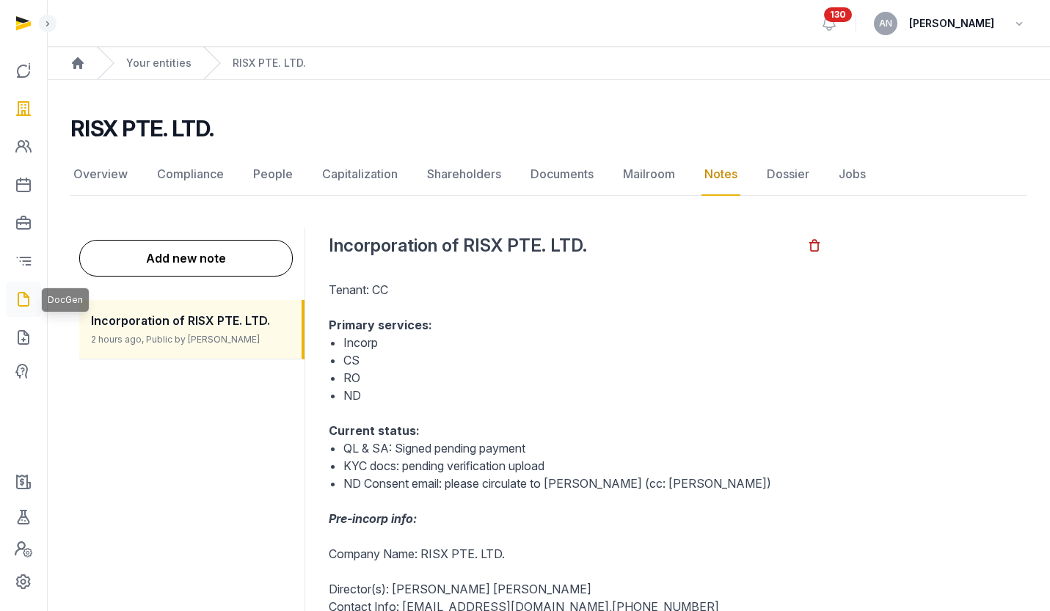
click at [26, 299] on icon at bounding box center [24, 299] width 18 height 23
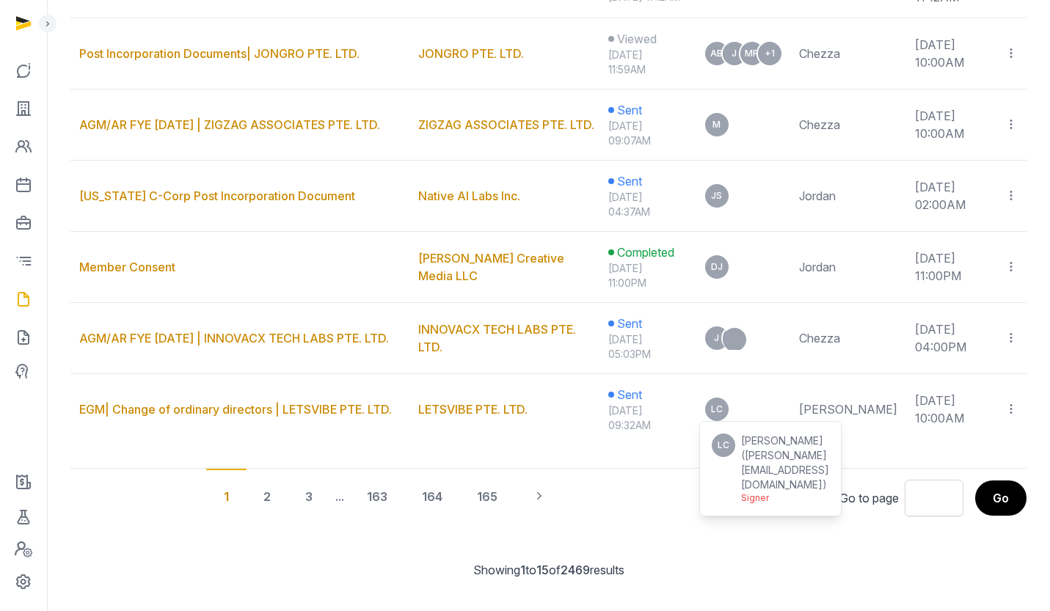
scroll to position [1005, 0]
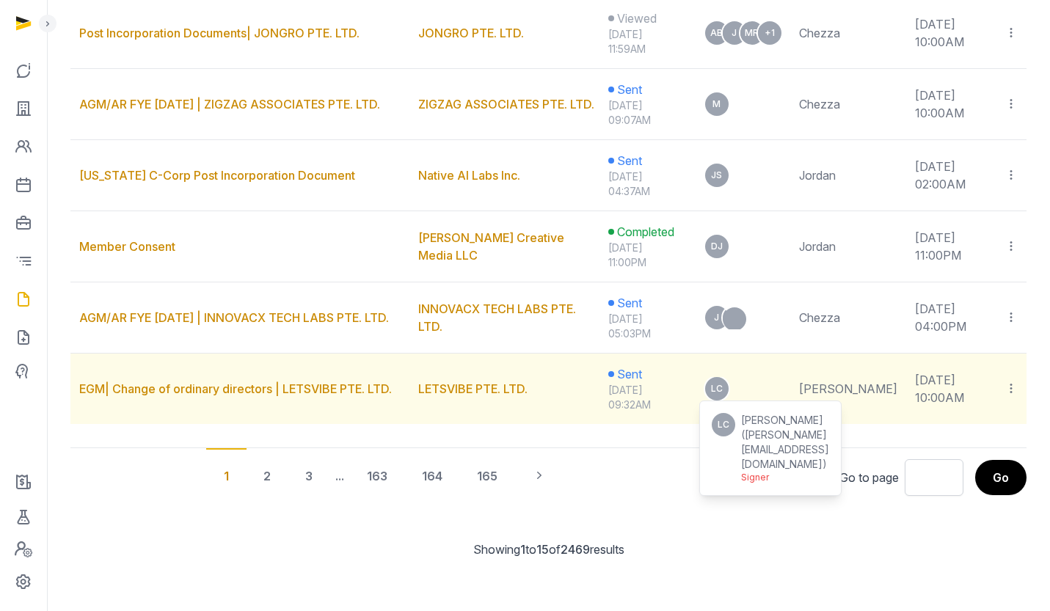
click at [723, 393] on span "LC" at bounding box center [717, 388] width 12 height 9
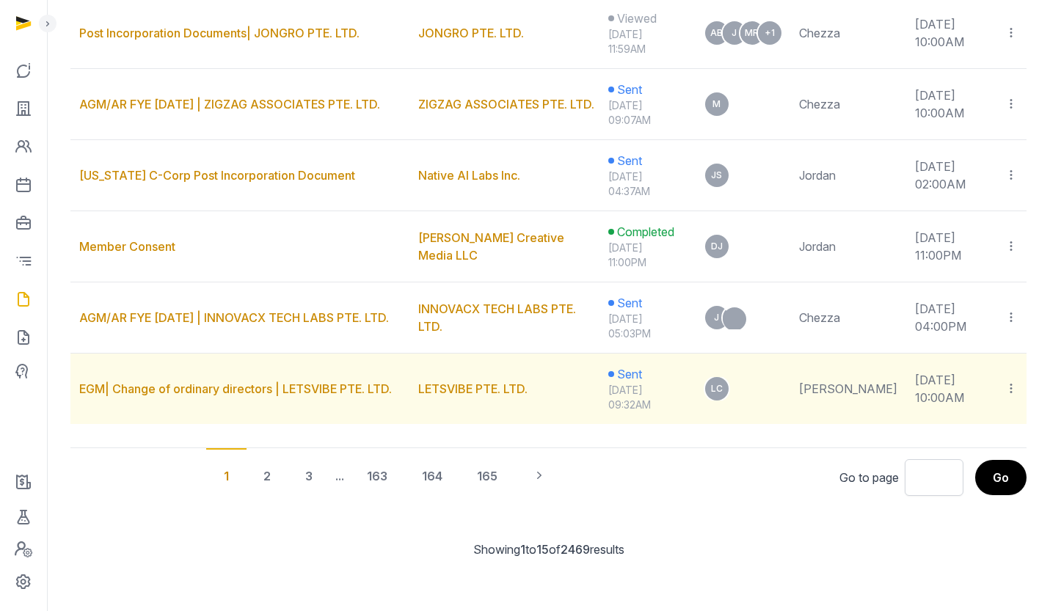
click at [997, 389] on td "Copy links Move to completed [GEOGRAPHIC_DATA]" at bounding box center [1011, 389] width 31 height 71
click at [201, 389] on link "EGM| Change of ordinary directors | LETSVIBE PTE. LTD." at bounding box center [235, 389] width 313 height 15
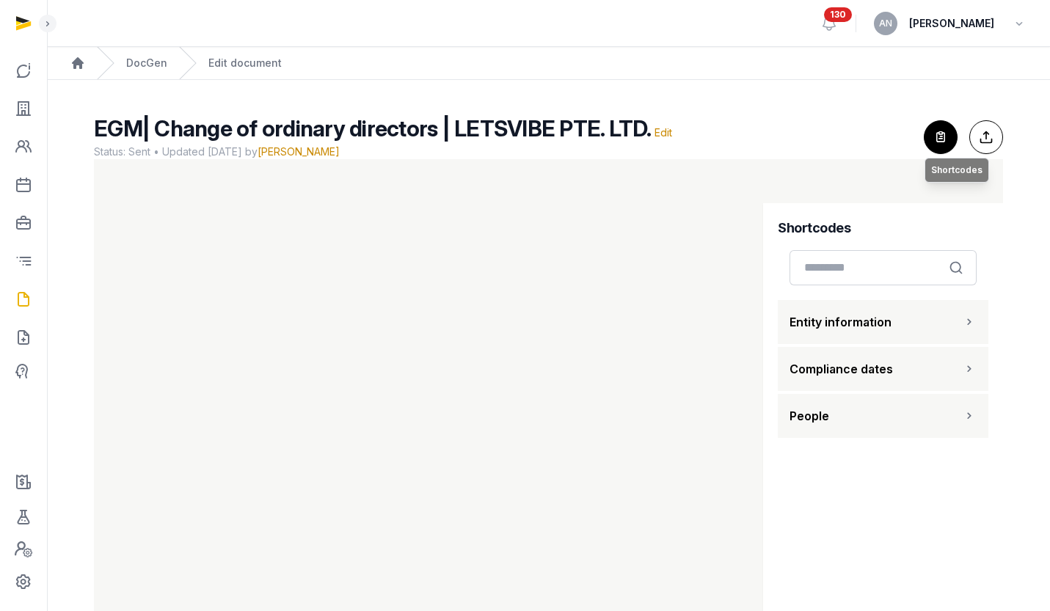
click at [937, 131] on icon "button" at bounding box center [941, 137] width 32 height 32
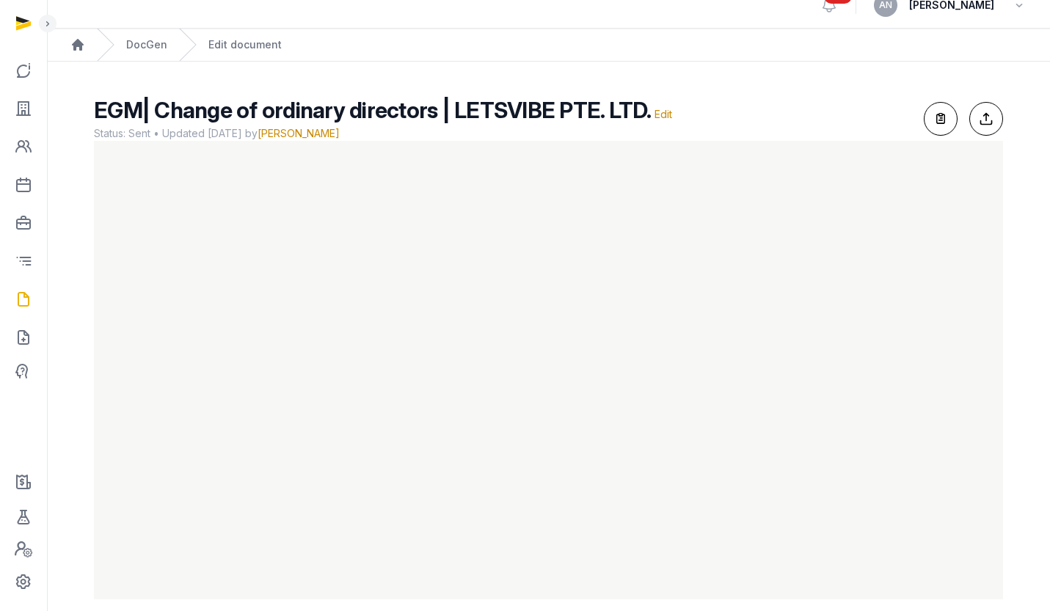
scroll to position [36, 0]
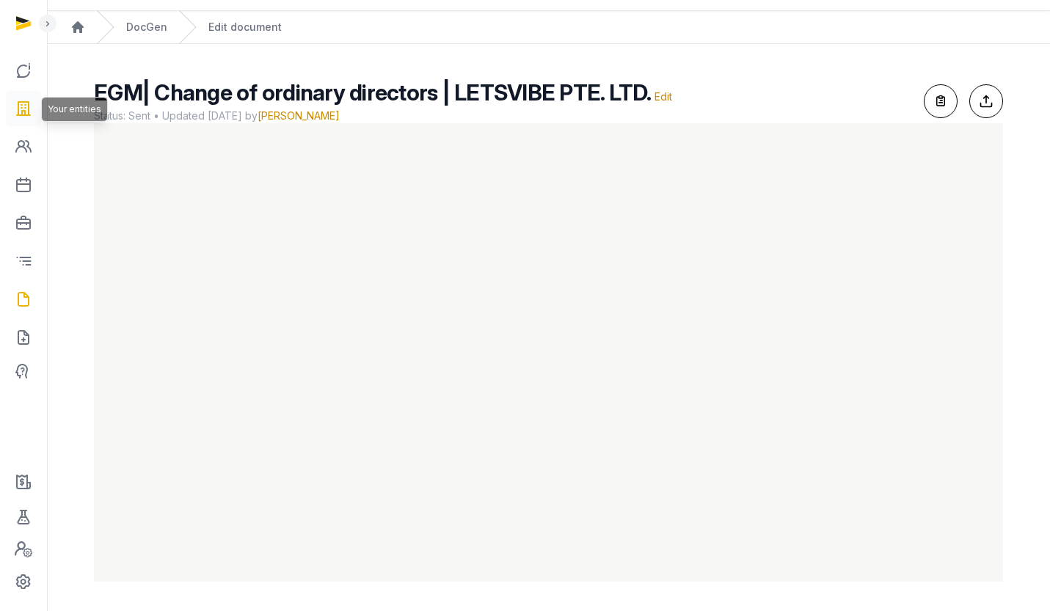
click at [36, 103] on link at bounding box center [23, 108] width 35 height 35
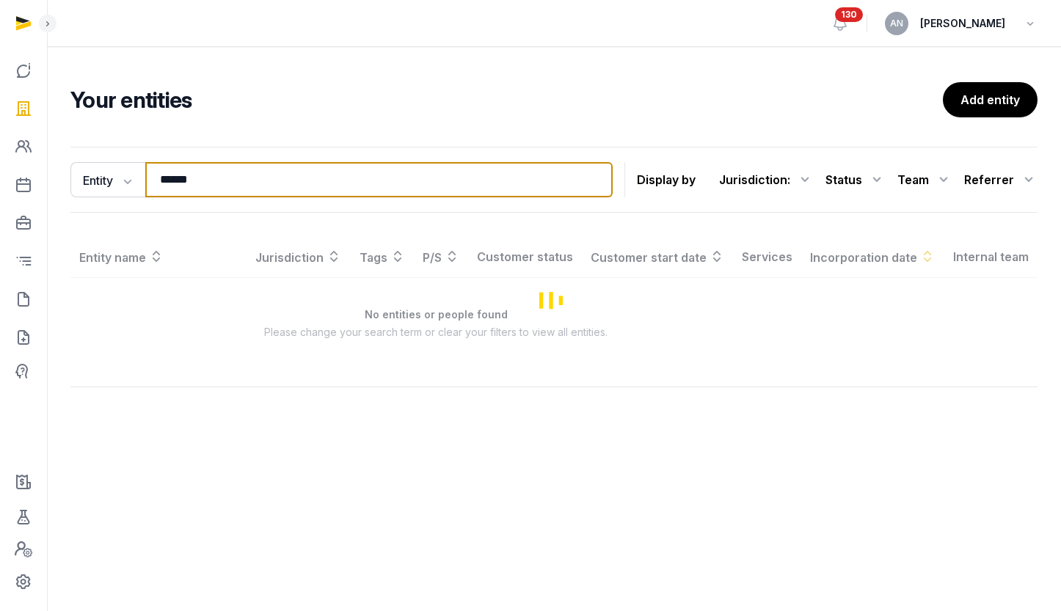
click at [166, 173] on input "******" at bounding box center [378, 179] width 467 height 35
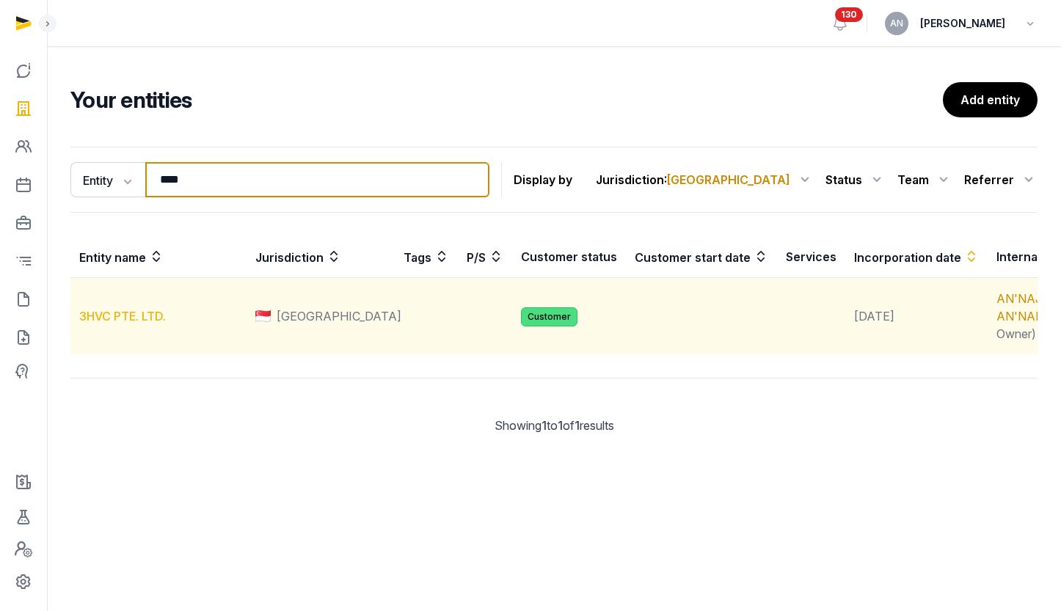
type input "****"
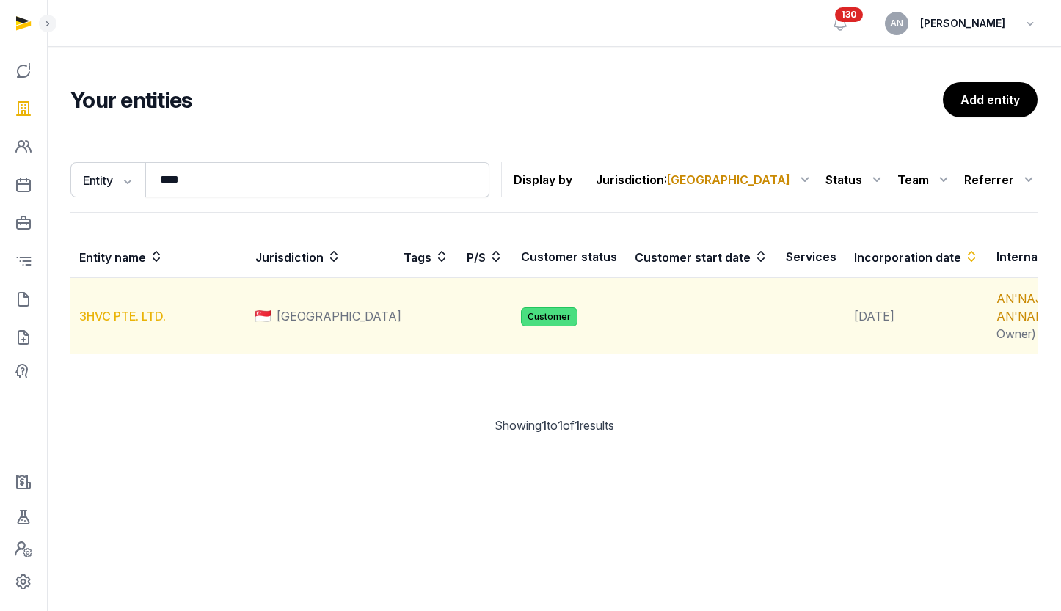
click at [142, 324] on link "3HVC PTE. LTD." at bounding box center [122, 316] width 87 height 15
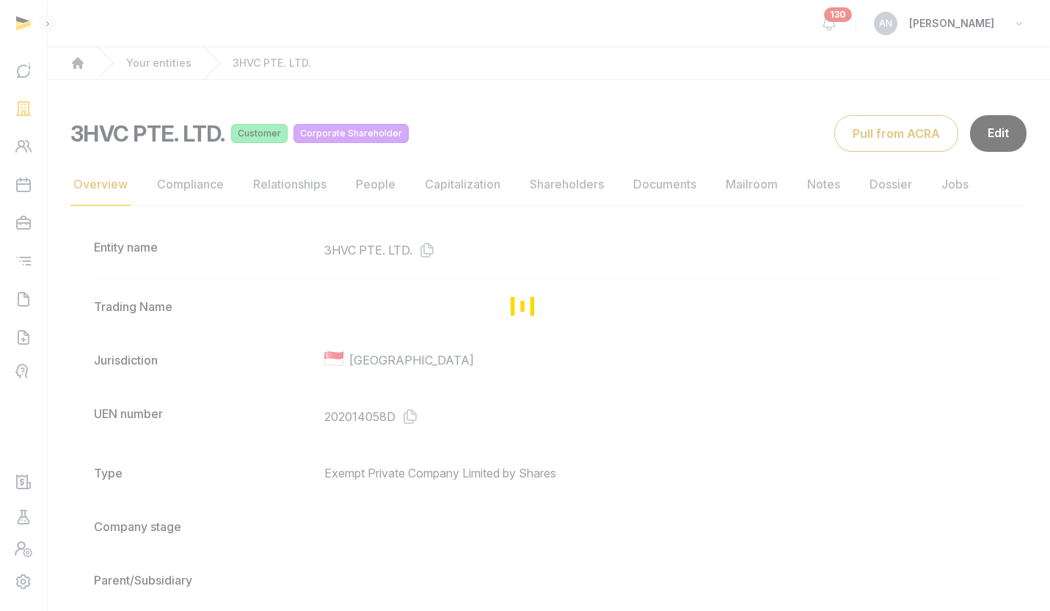
scroll to position [3, 0]
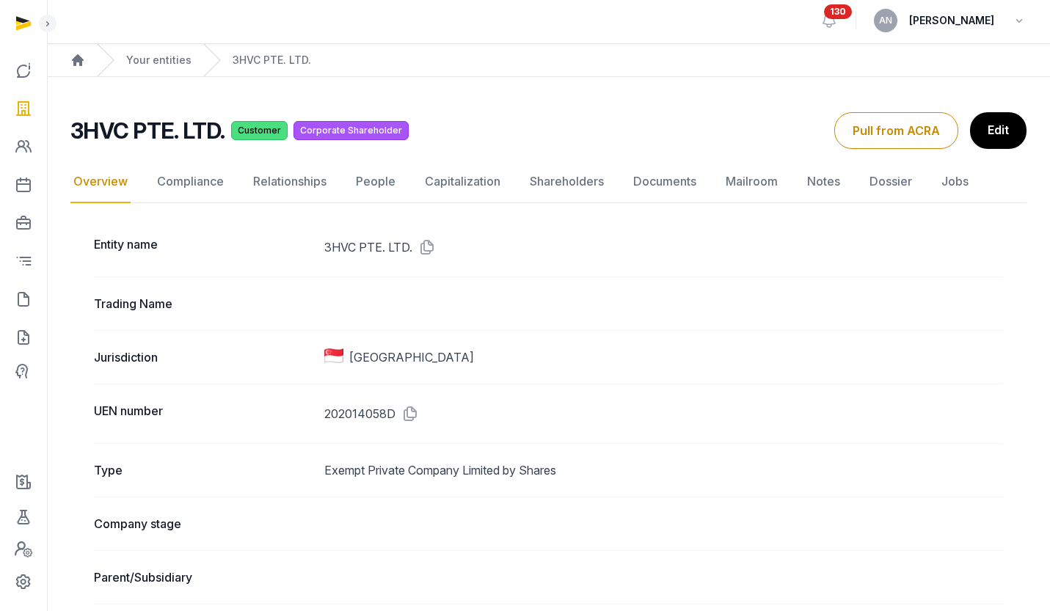
click at [409, 398] on div "UEN number 202014058D" at bounding box center [548, 413] width 909 height 59
click at [409, 409] on icon at bounding box center [406, 413] width 23 height 23
click at [409, 415] on icon at bounding box center [406, 413] width 23 height 23
